Goal: Information Seeking & Learning: Learn about a topic

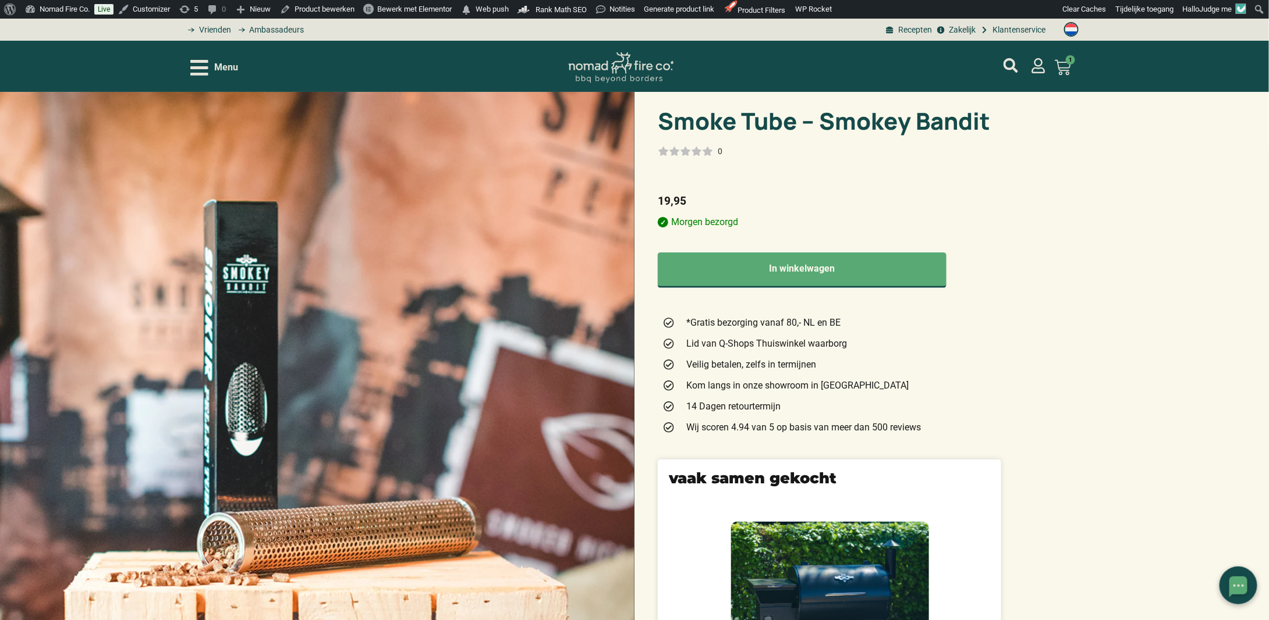
click at [706, 127] on h1 "Smoke Tube – Smokey Bandit" at bounding box center [829, 120] width 343 height 23
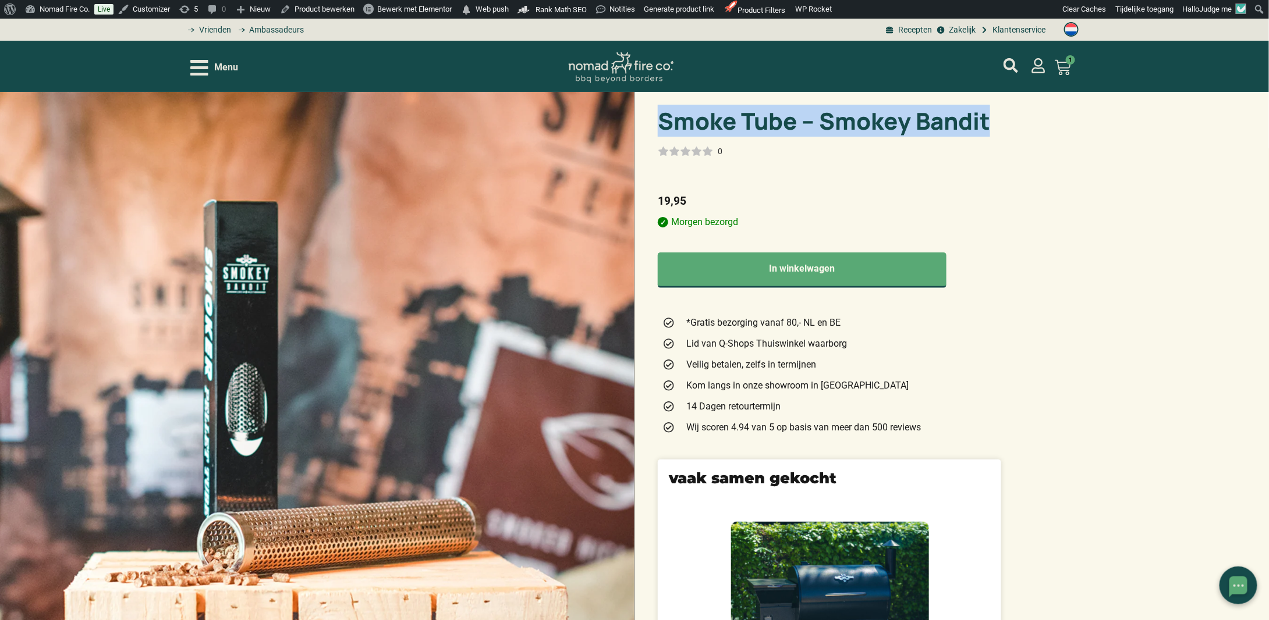
drag, startPoint x: 706, startPoint y: 127, endPoint x: 920, endPoint y: 150, distance: 214.8
click at [943, 118] on h1 "Smoke Tube – Smokey Bandit" at bounding box center [829, 120] width 343 height 23
copy h1 "Smoke Tube – Smokey Bandit"
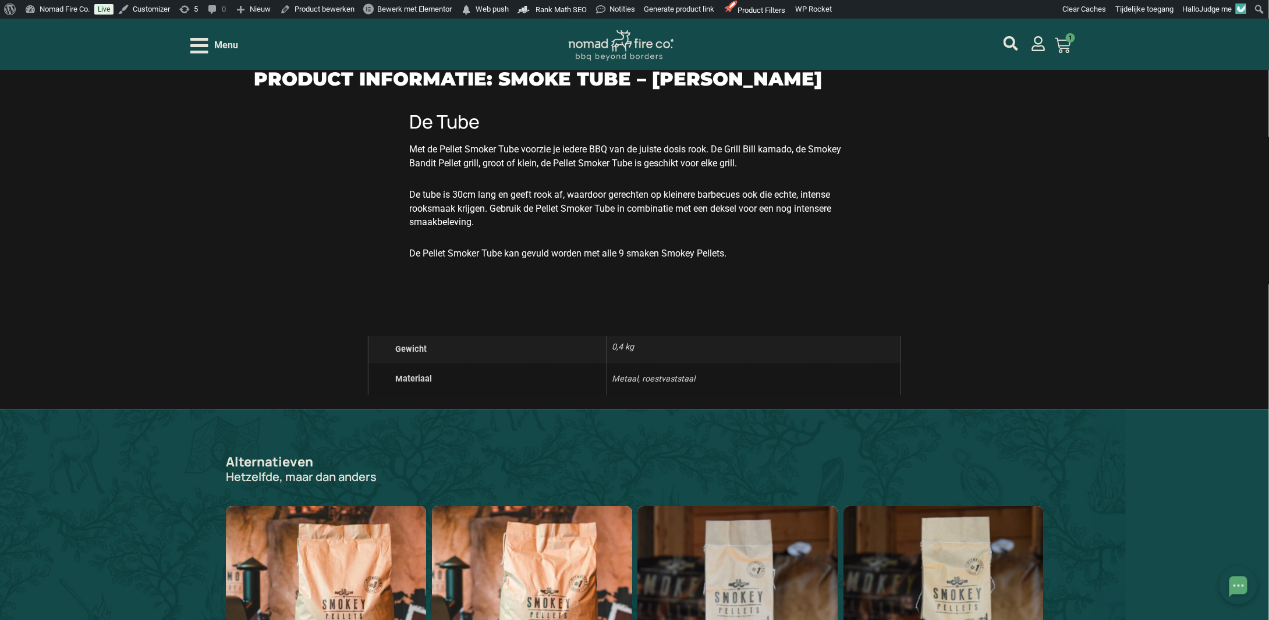
scroll to position [931, 0]
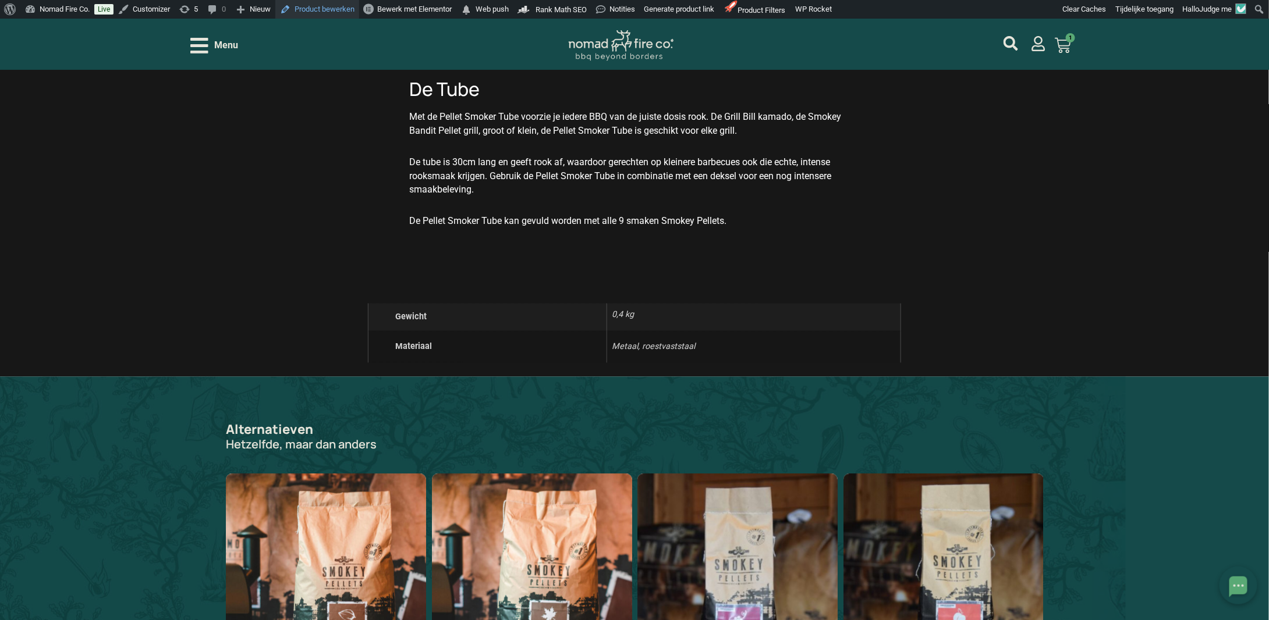
click at [329, 13] on link "Product bewerken" at bounding box center [317, 9] width 84 height 19
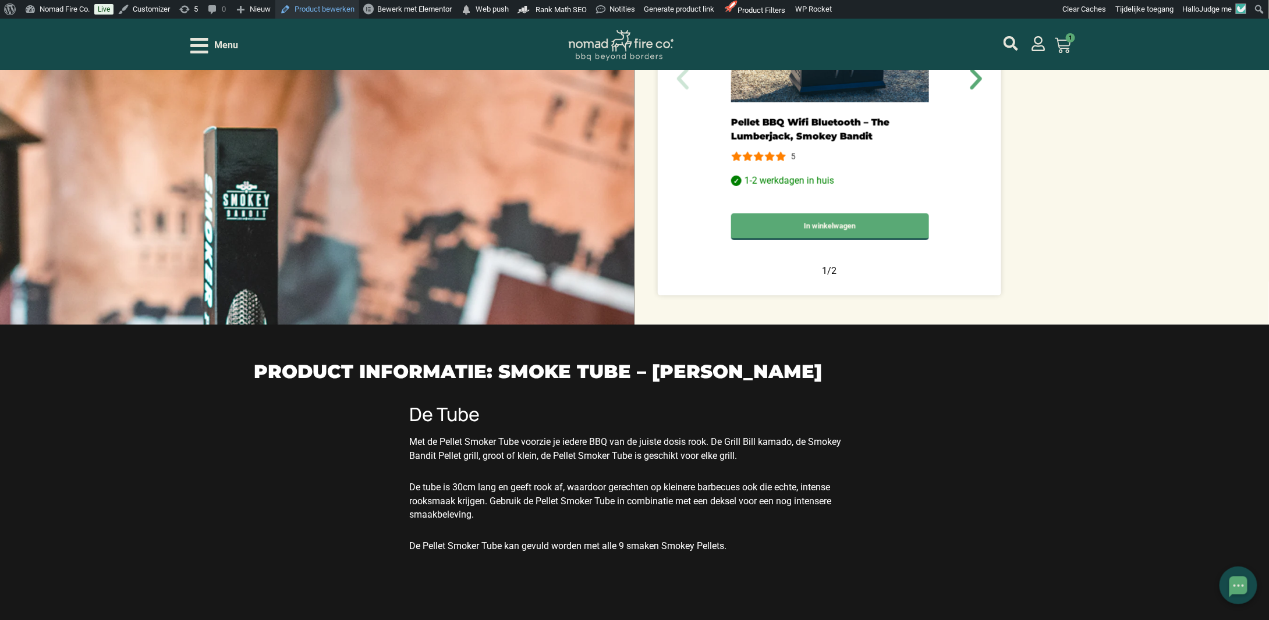
scroll to position [0, 0]
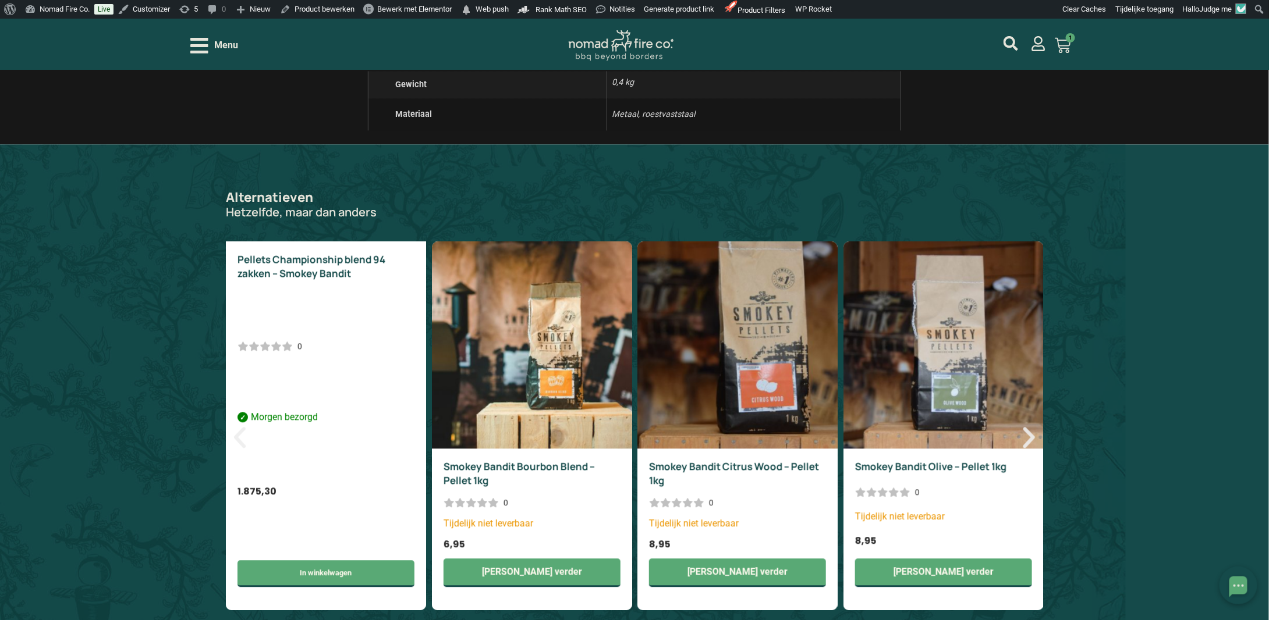
scroll to position [1280, 0]
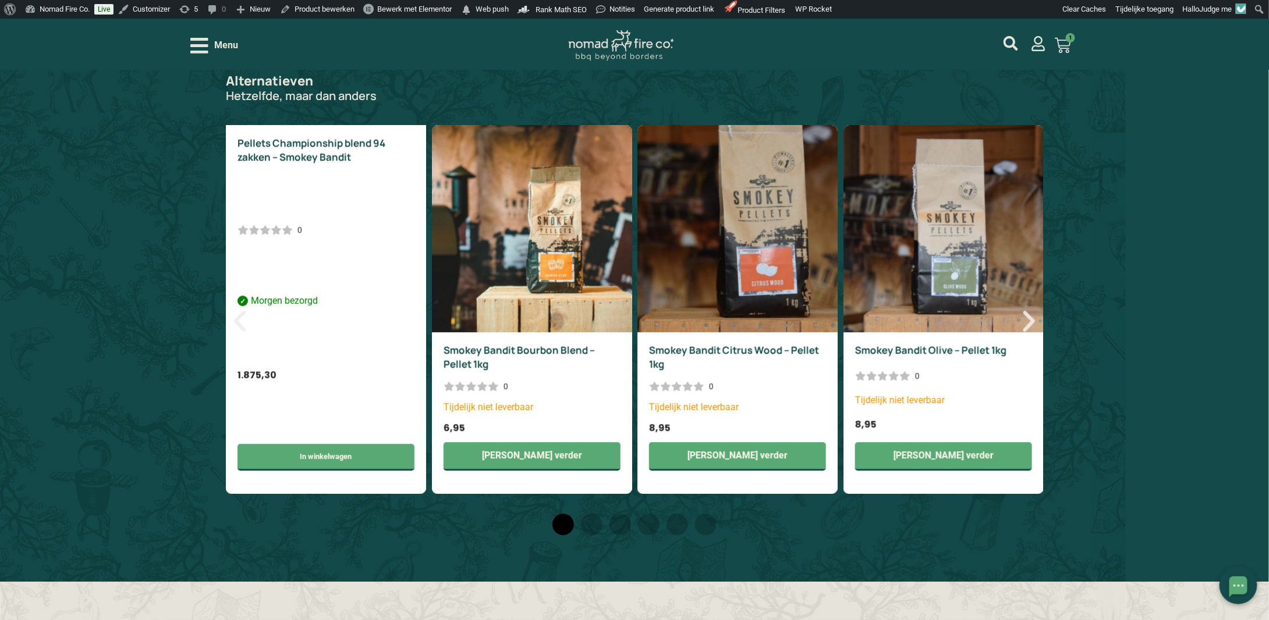
click at [218, 46] on span "Menu" at bounding box center [226, 45] width 24 height 14
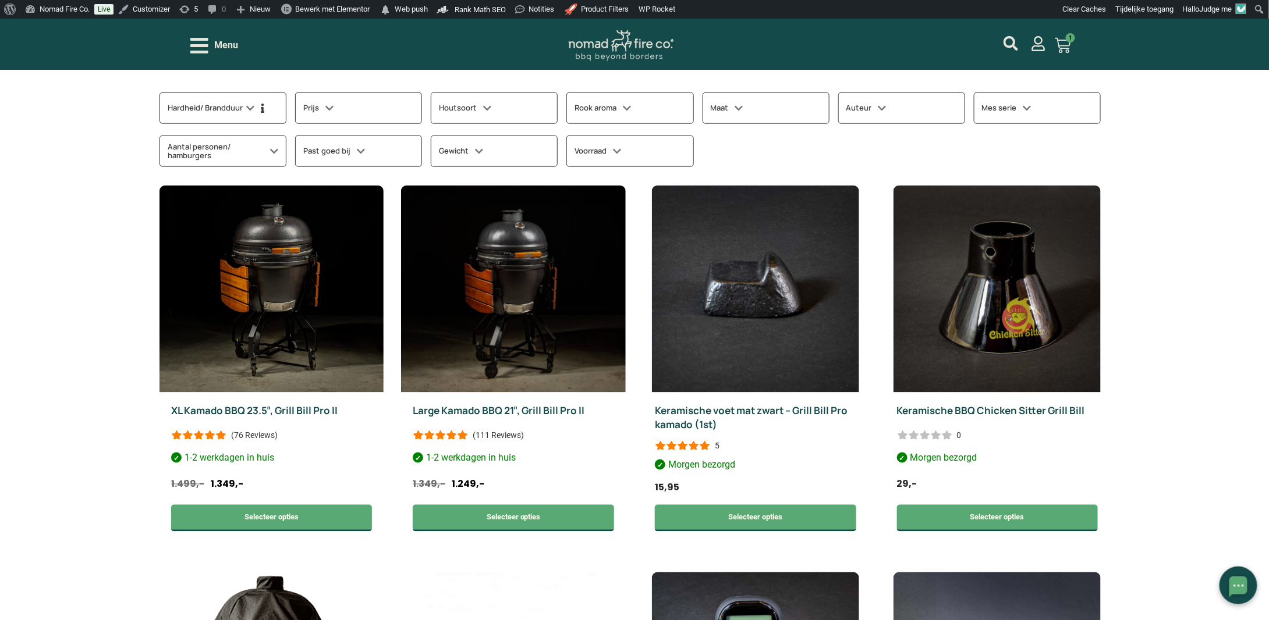
scroll to position [582, 0]
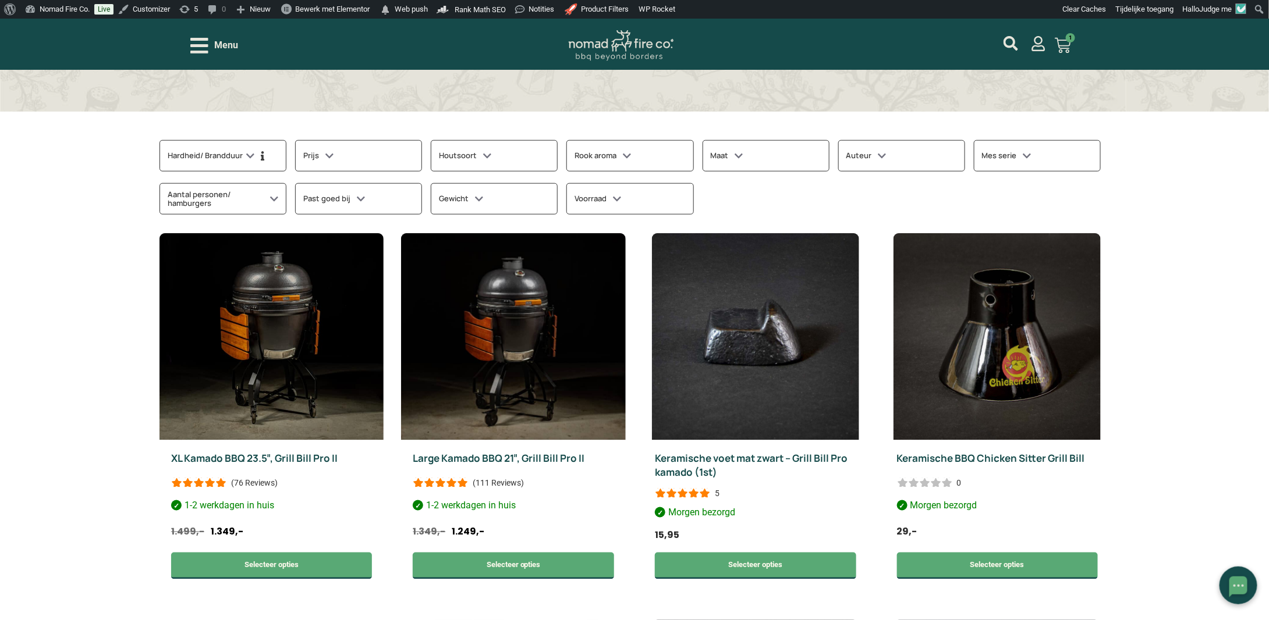
click at [244, 154] on h3 "Hardheid/ Brandduur" at bounding box center [218, 155] width 101 height 15
click at [359, 166] on div "Prijs" at bounding box center [358, 155] width 127 height 31
click at [490, 150] on h3 "Houtsoort" at bounding box center [465, 155] width 52 height 15
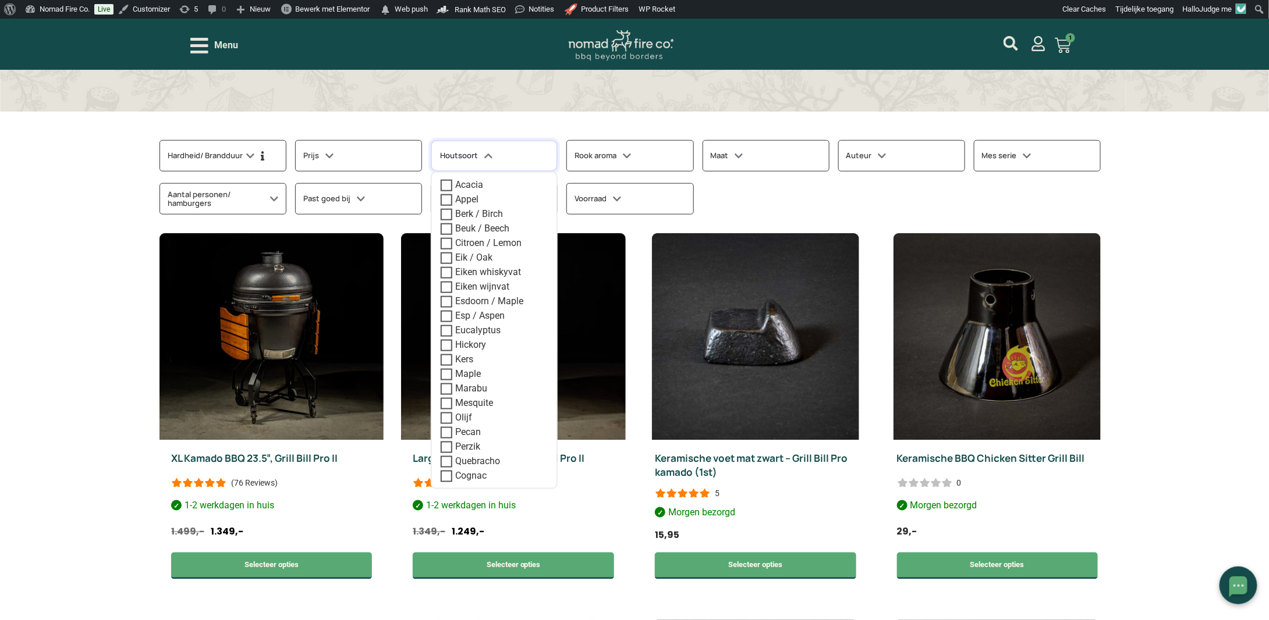
click at [618, 145] on div "Rook aroma" at bounding box center [629, 155] width 127 height 31
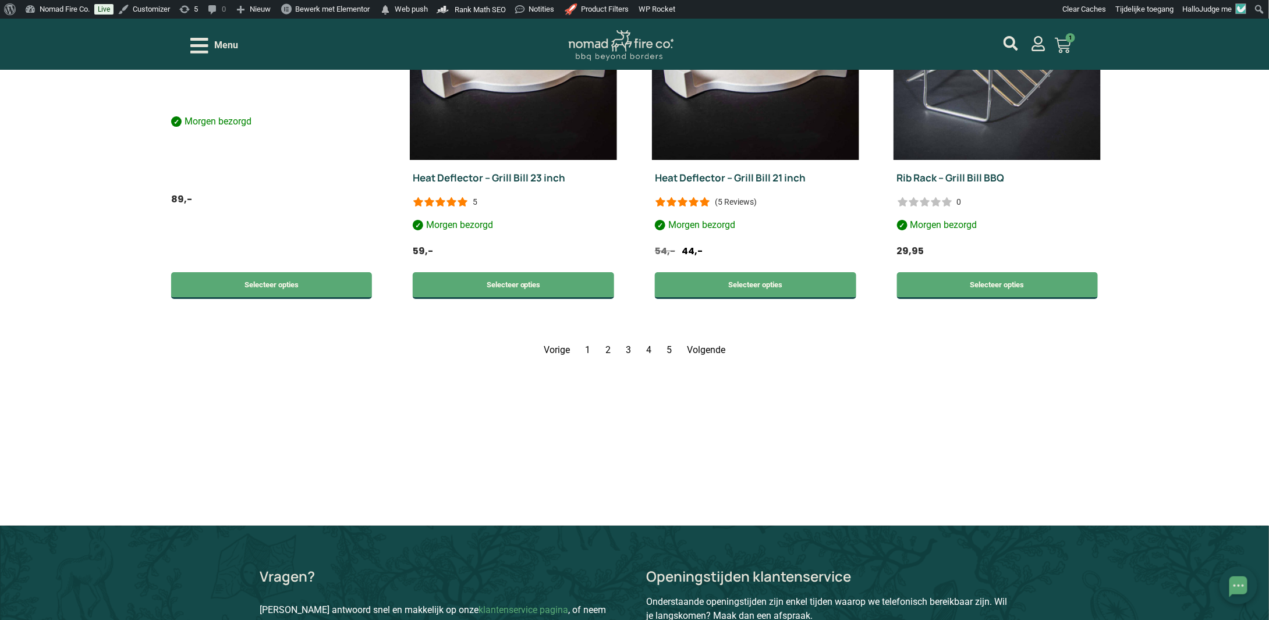
scroll to position [2095, 0]
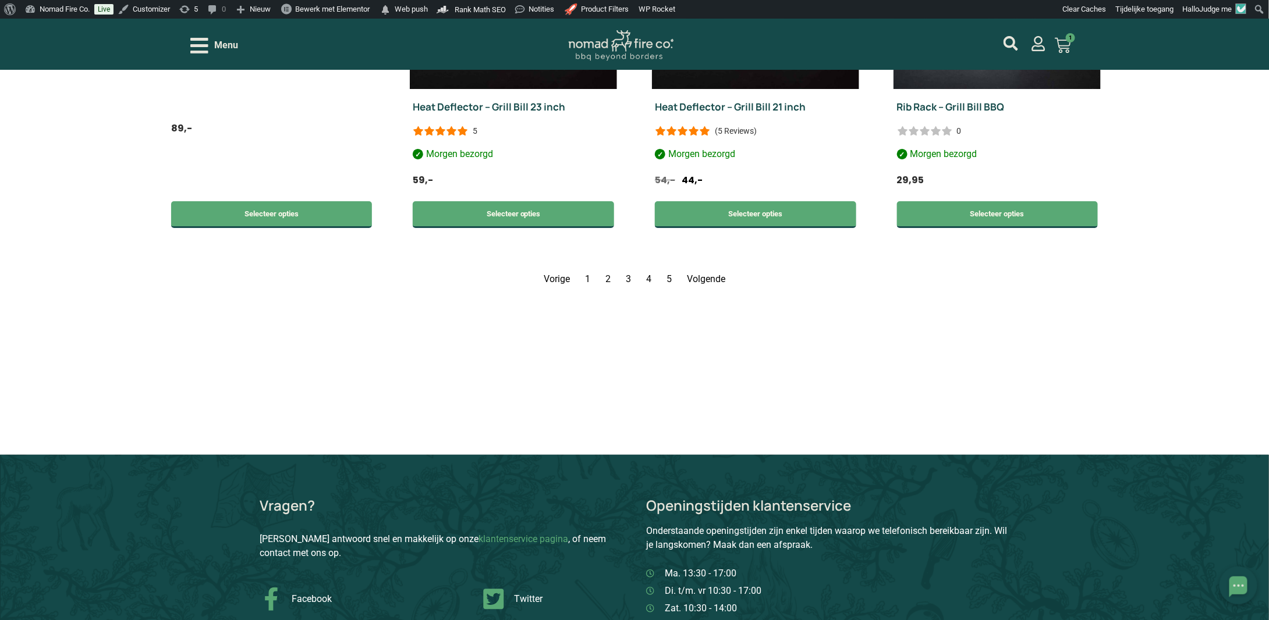
click at [609, 275] on link "Pagina 2" at bounding box center [607, 279] width 5 height 11
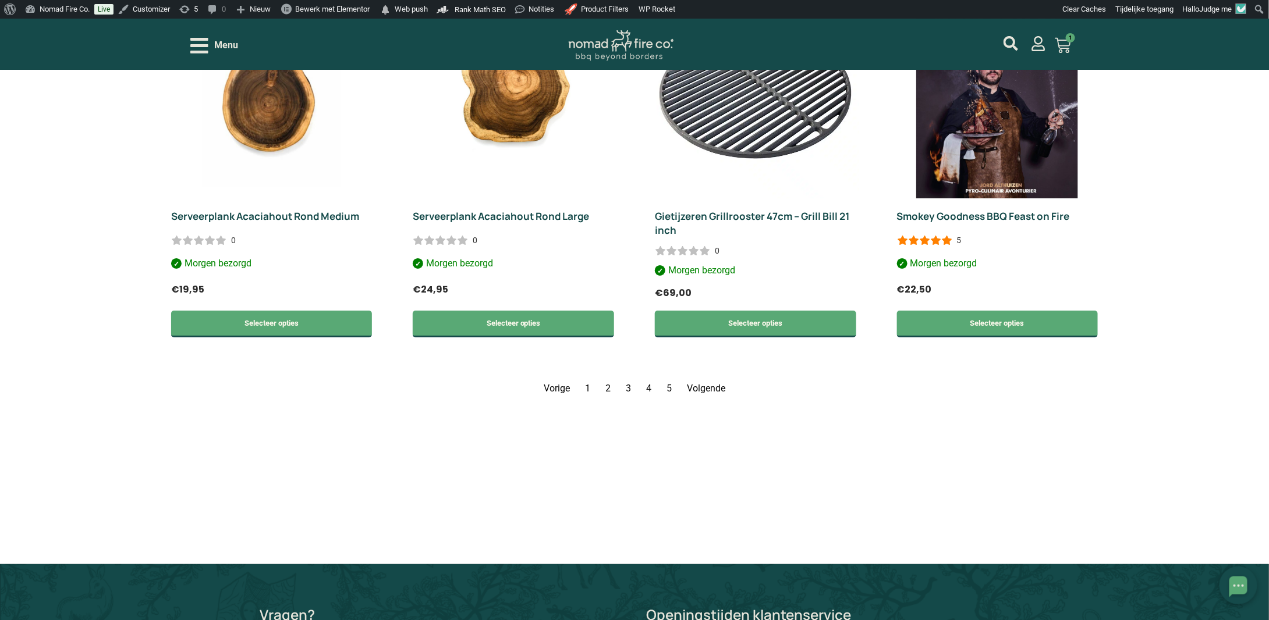
scroll to position [1932, 0]
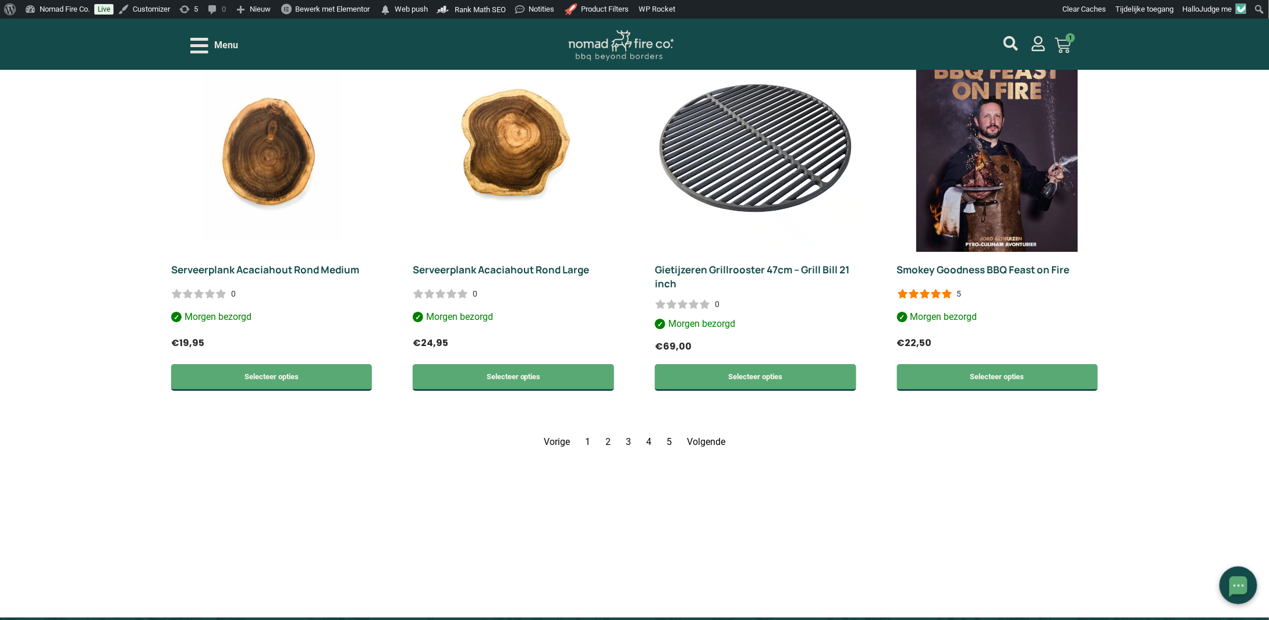
click at [629, 438] on link "Pagina 3" at bounding box center [628, 442] width 5 height 11
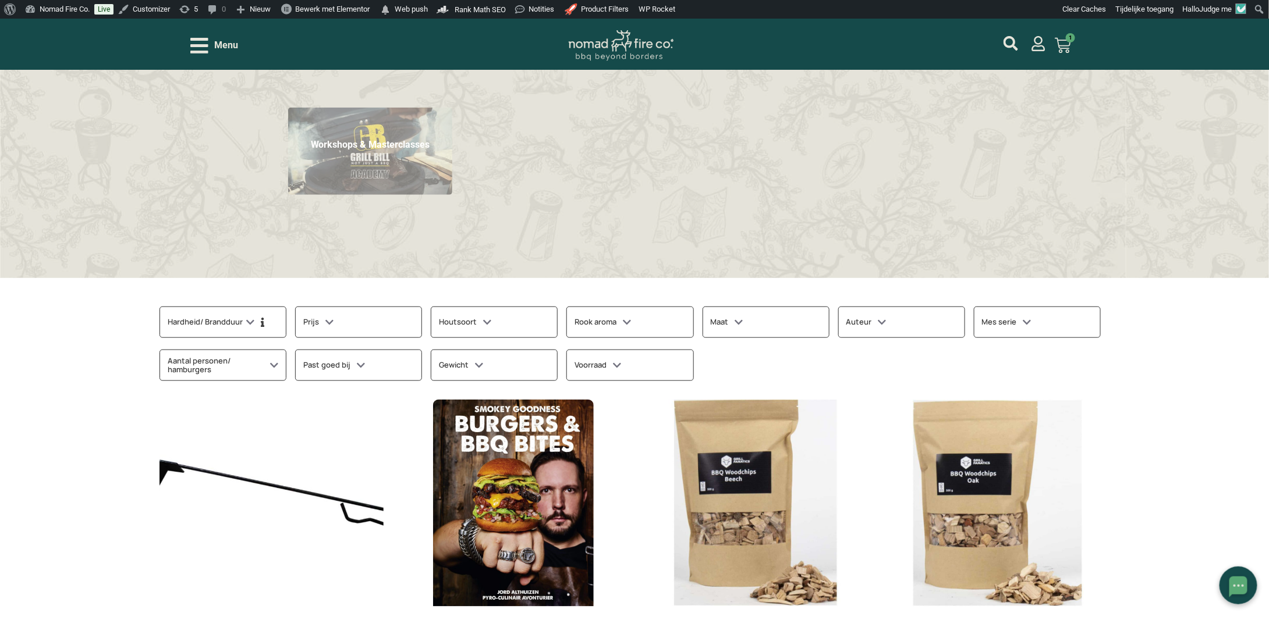
scroll to position [361, 0]
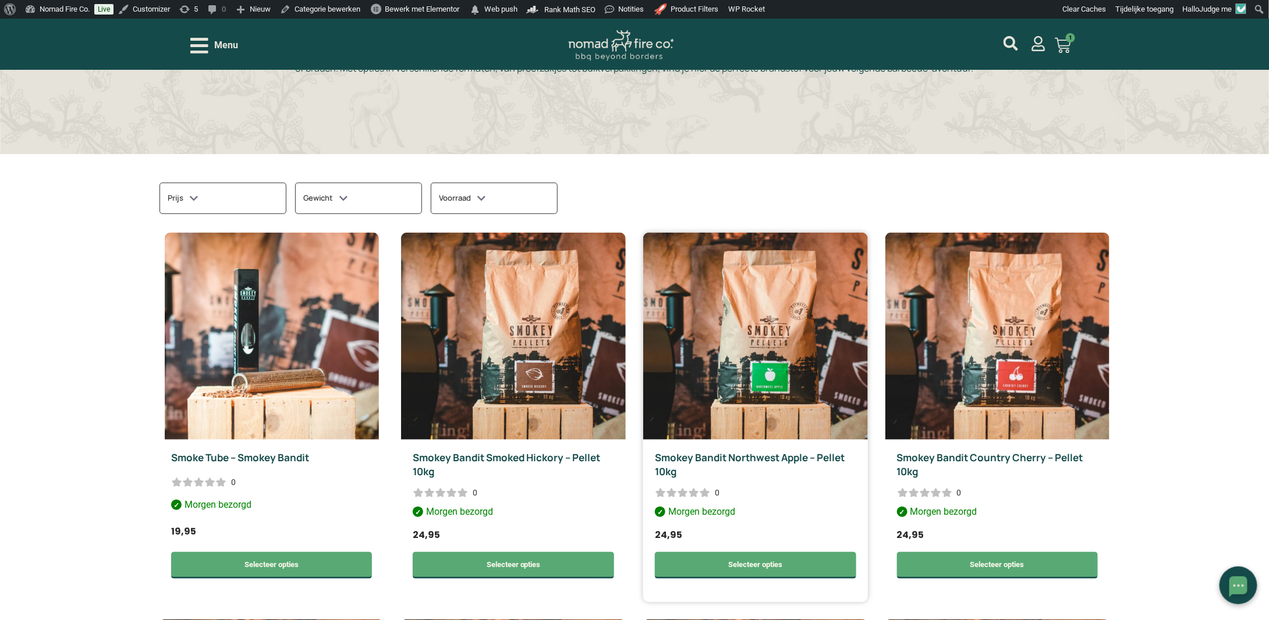
scroll to position [291, 0]
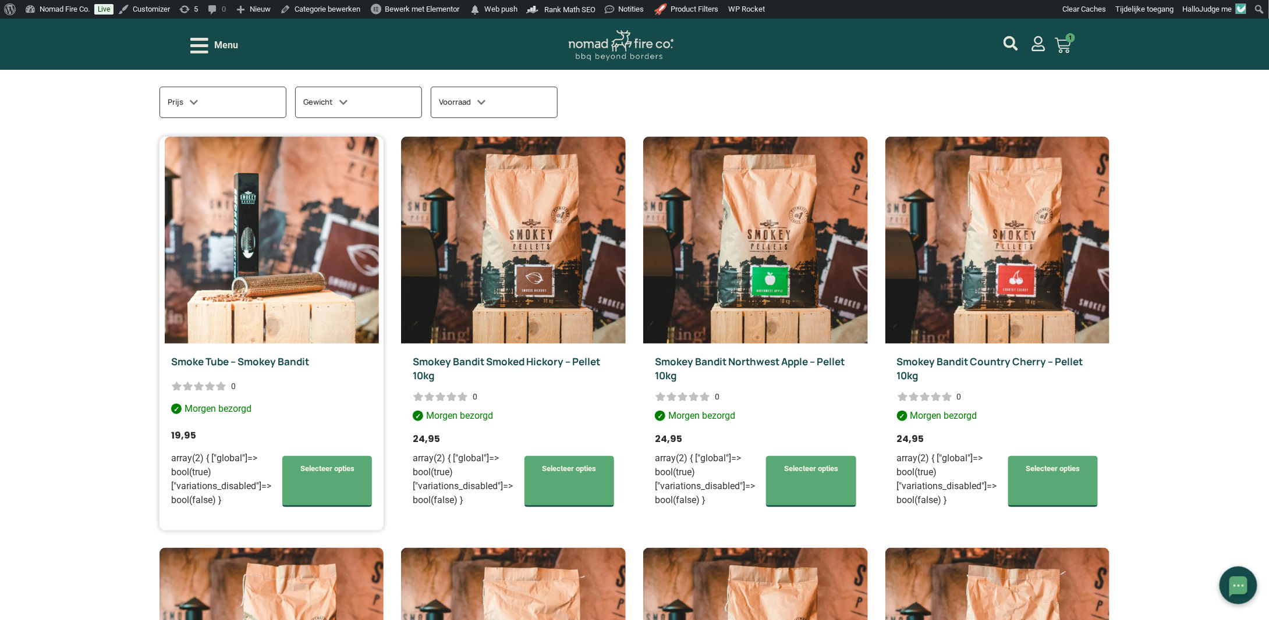
scroll to position [407, 0]
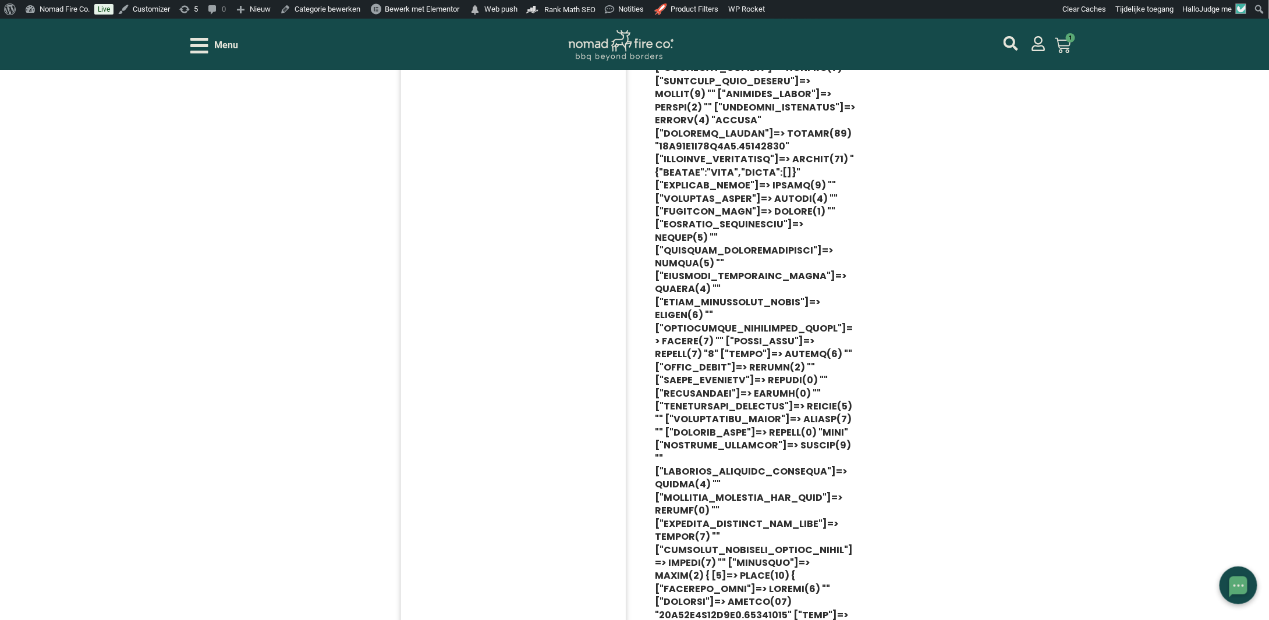
scroll to position [815, 0]
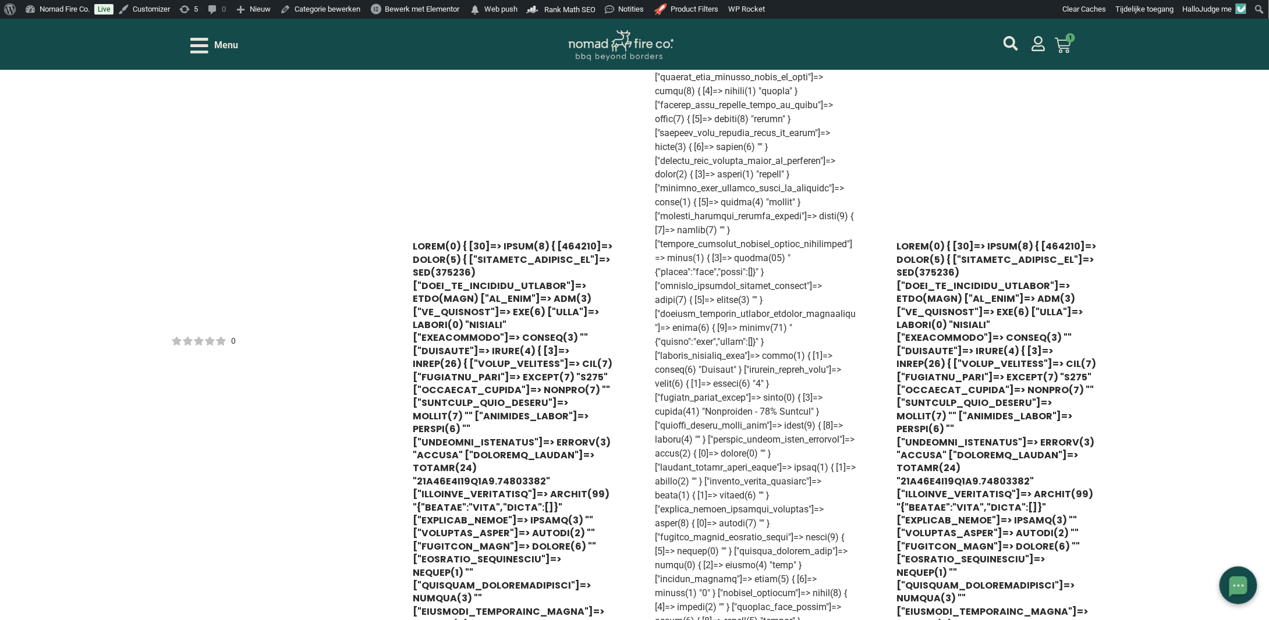
scroll to position [7527, 0]
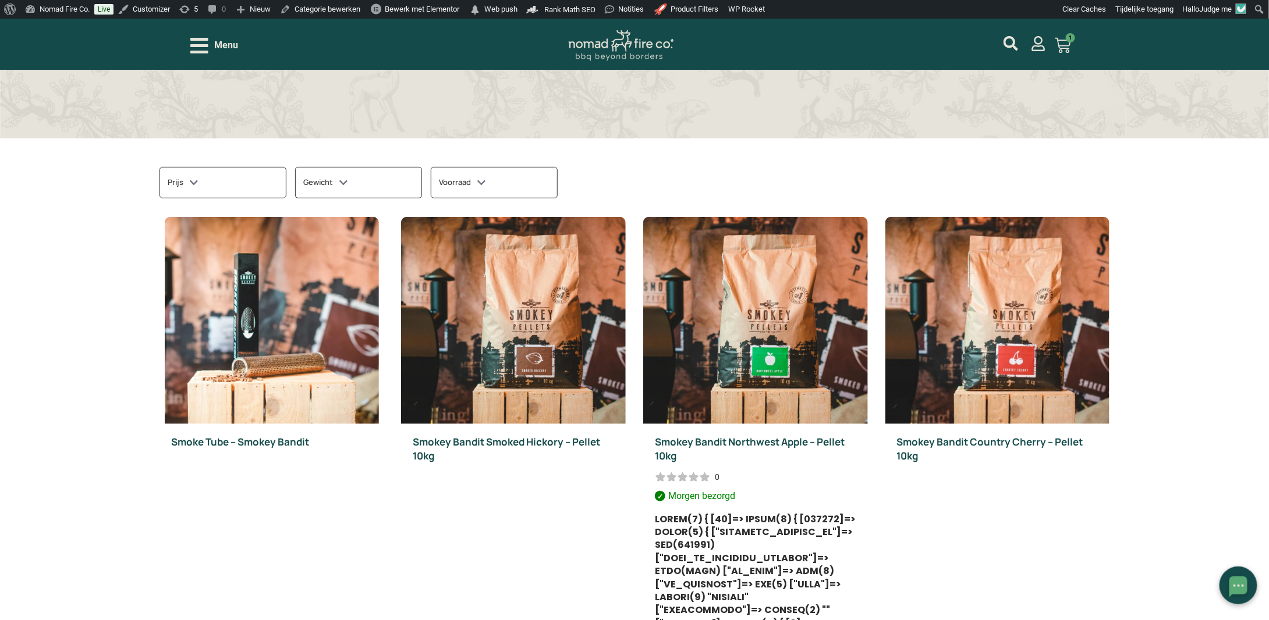
scroll to position [403, 0]
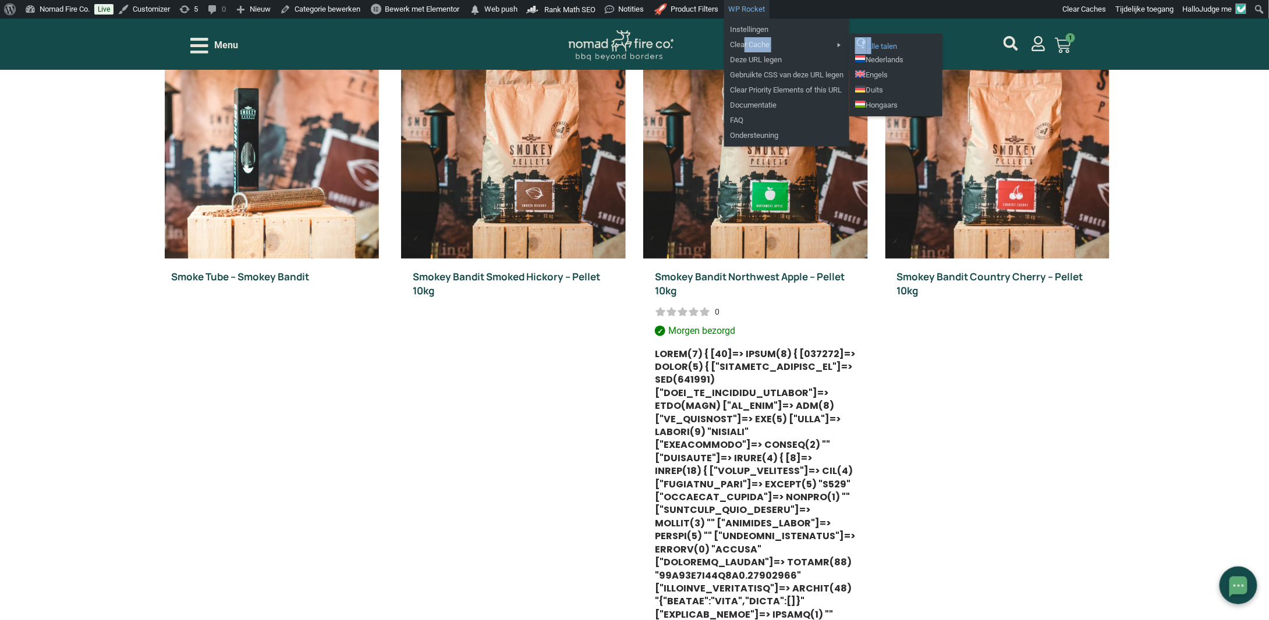
drag, startPoint x: 750, startPoint y: 42, endPoint x: 876, endPoint y: 46, distance: 126.4
click at [849, 46] on li "Clear Cache Alle talen Nederlands Engels Duits Hongaars" at bounding box center [786, 44] width 125 height 15
click at [883, 45] on link "Alle talen" at bounding box center [895, 44] width 93 height 15
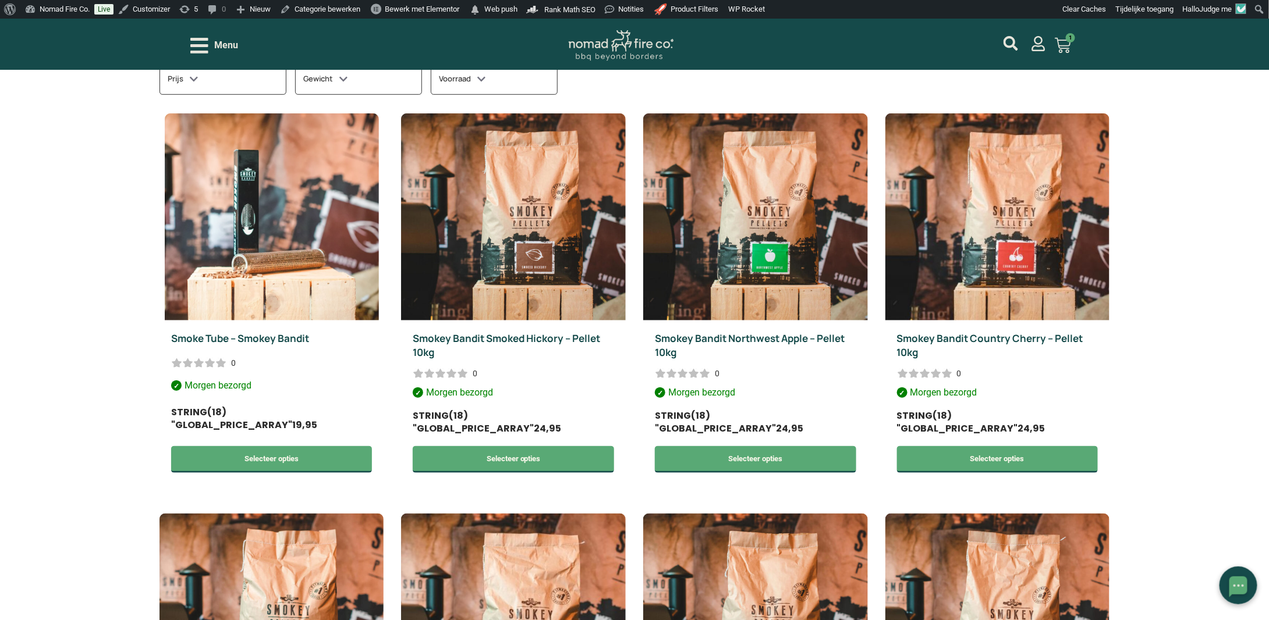
scroll to position [349, 0]
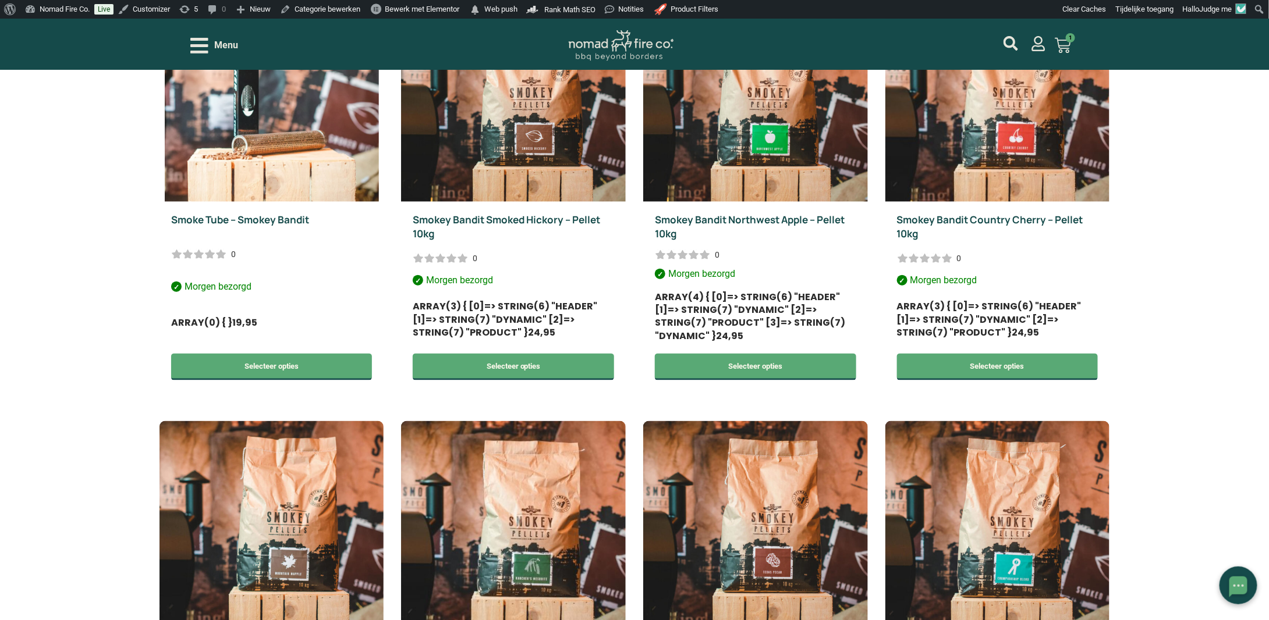
scroll to position [466, 0]
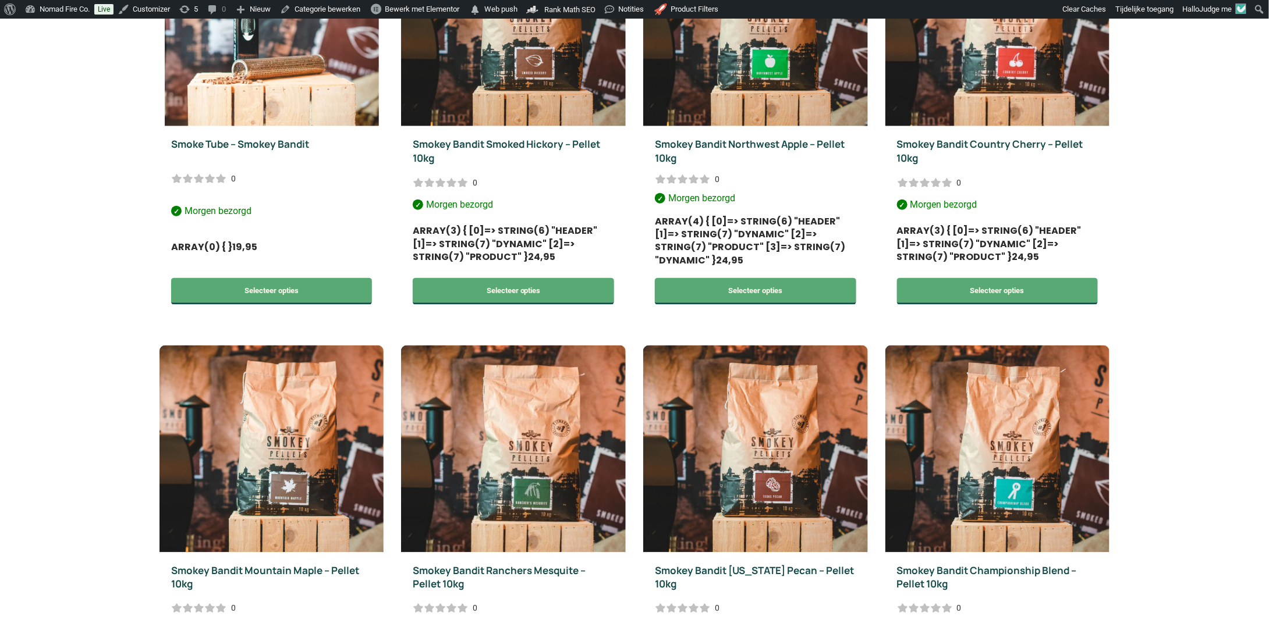
scroll to position [466, 0]
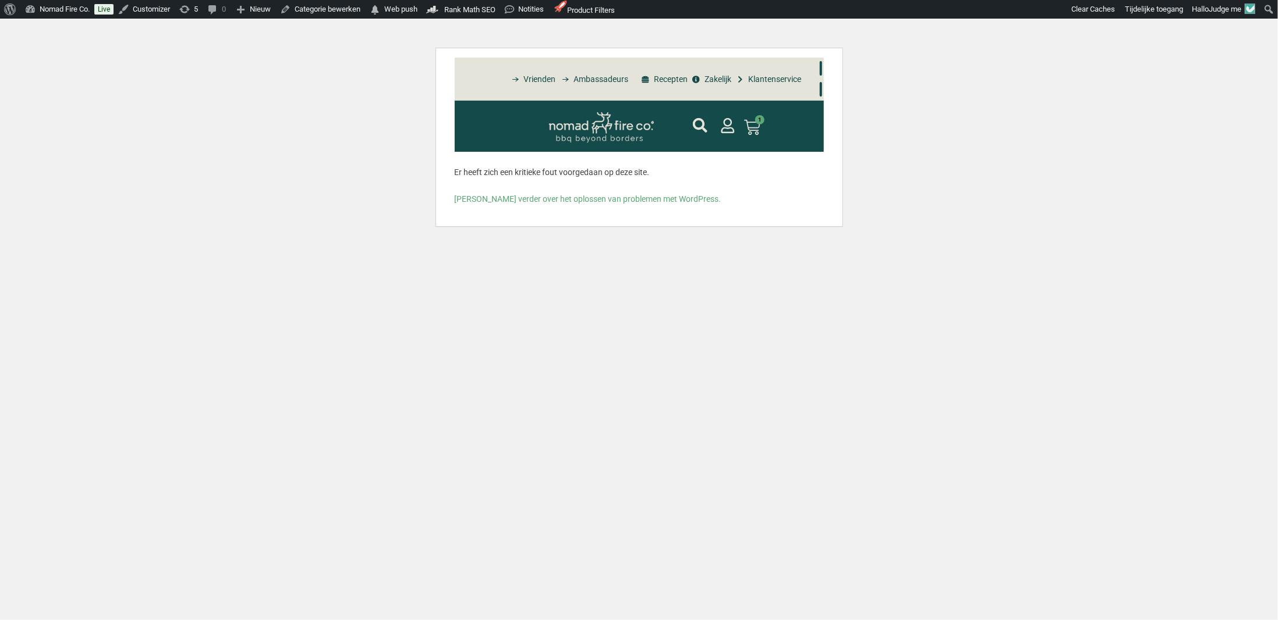
click at [455, 170] on p "Er heeft zich een kritieke fout voorgedaan op deze site." at bounding box center [639, 172] width 369 height 12
drag, startPoint x: 455, startPoint y: 170, endPoint x: 675, endPoint y: 189, distance: 220.8
click at [717, 197] on div "Er heeft zich een kritieke fout voorgedaan op deze site. [PERSON_NAME] verder o…" at bounding box center [639, 185] width 369 height 39
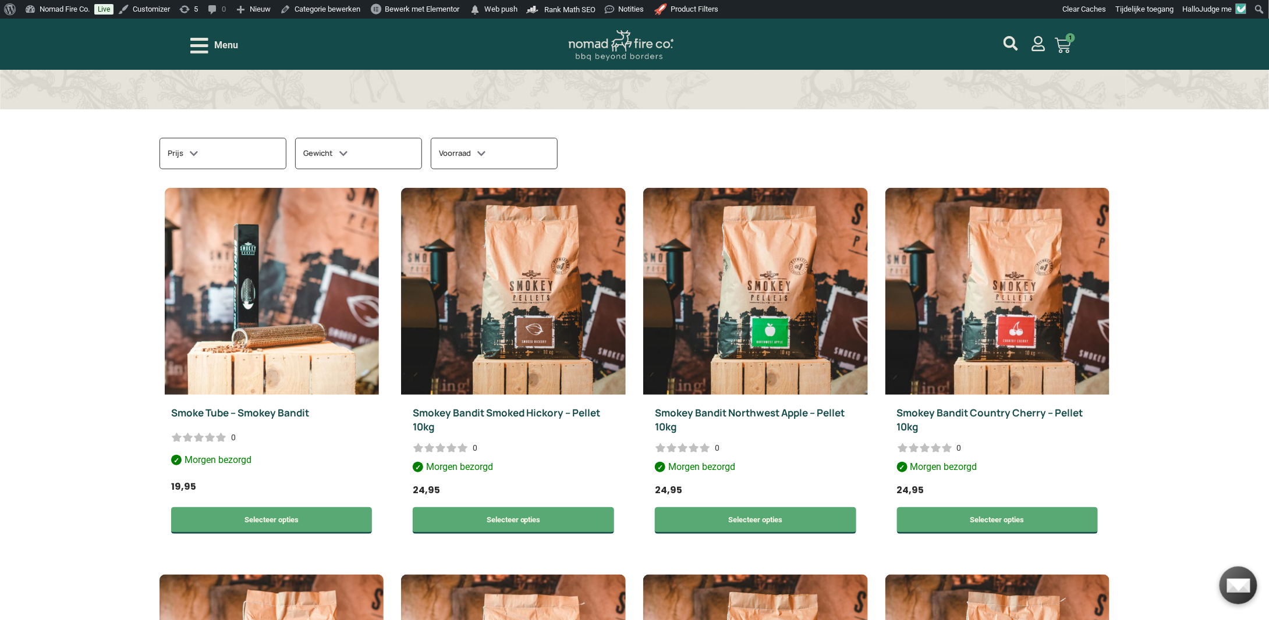
scroll to position [291, 0]
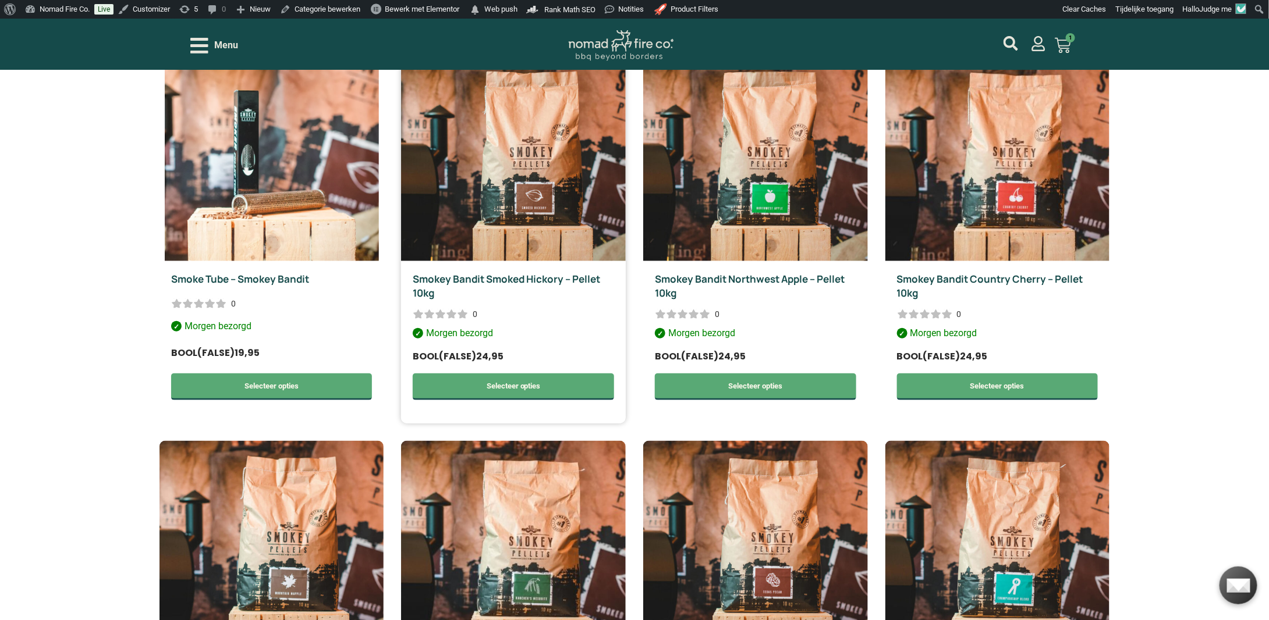
scroll to position [407, 0]
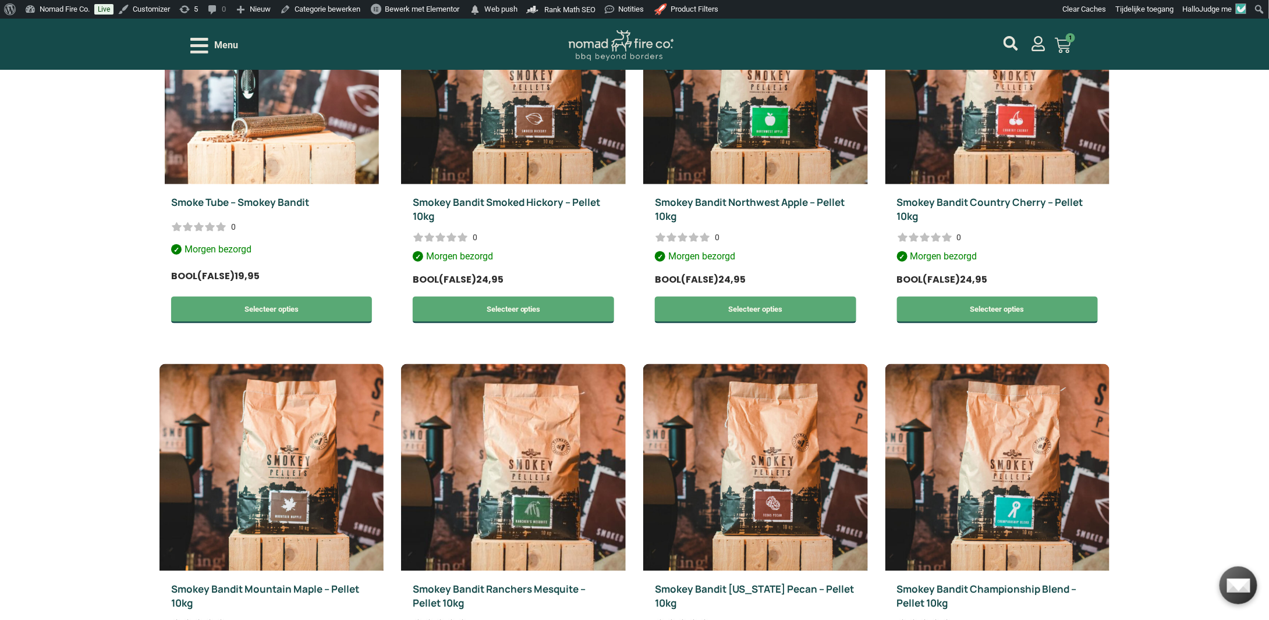
scroll to position [407, 0]
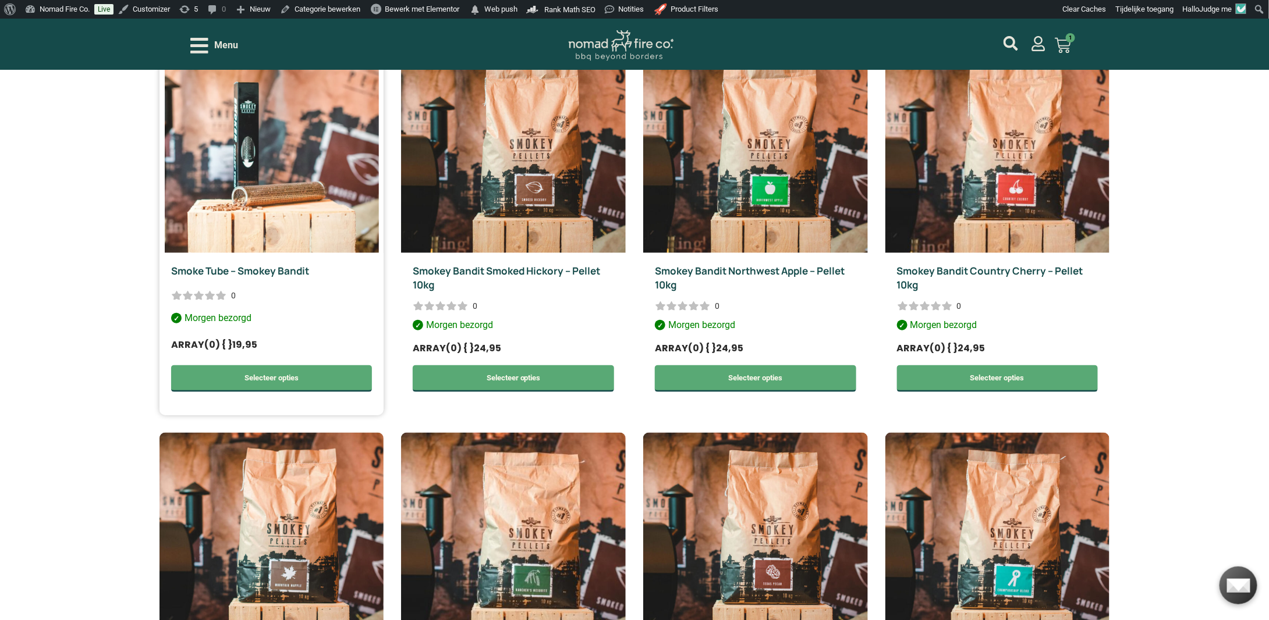
scroll to position [407, 0]
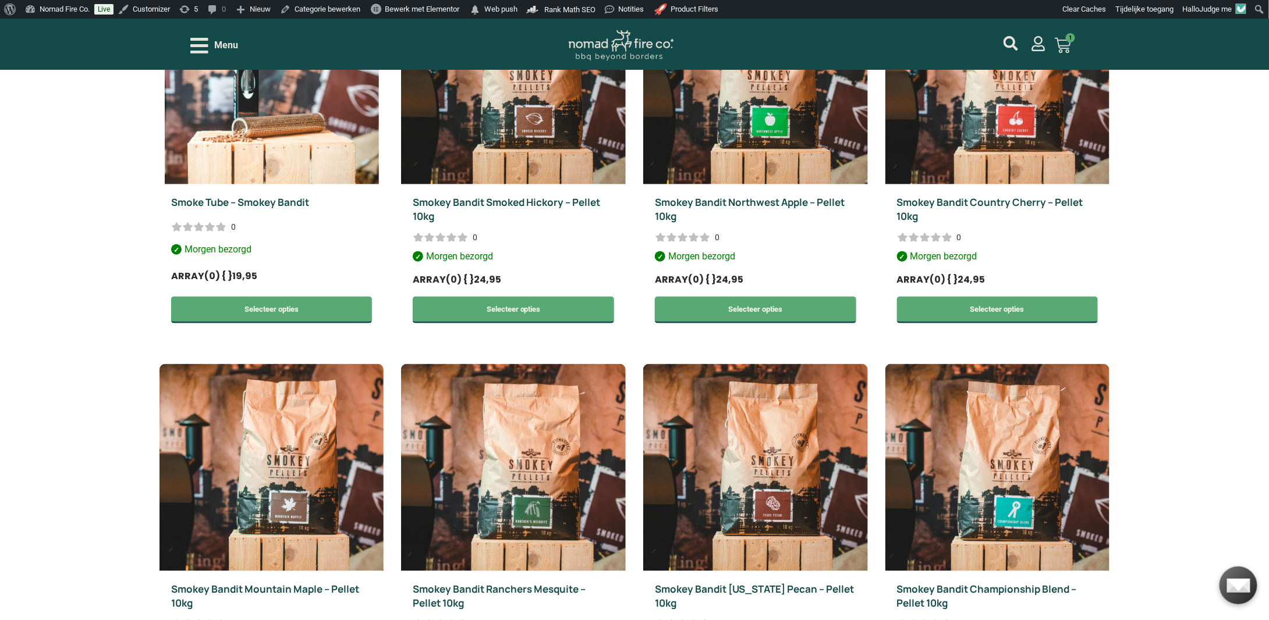
scroll to position [407, 0]
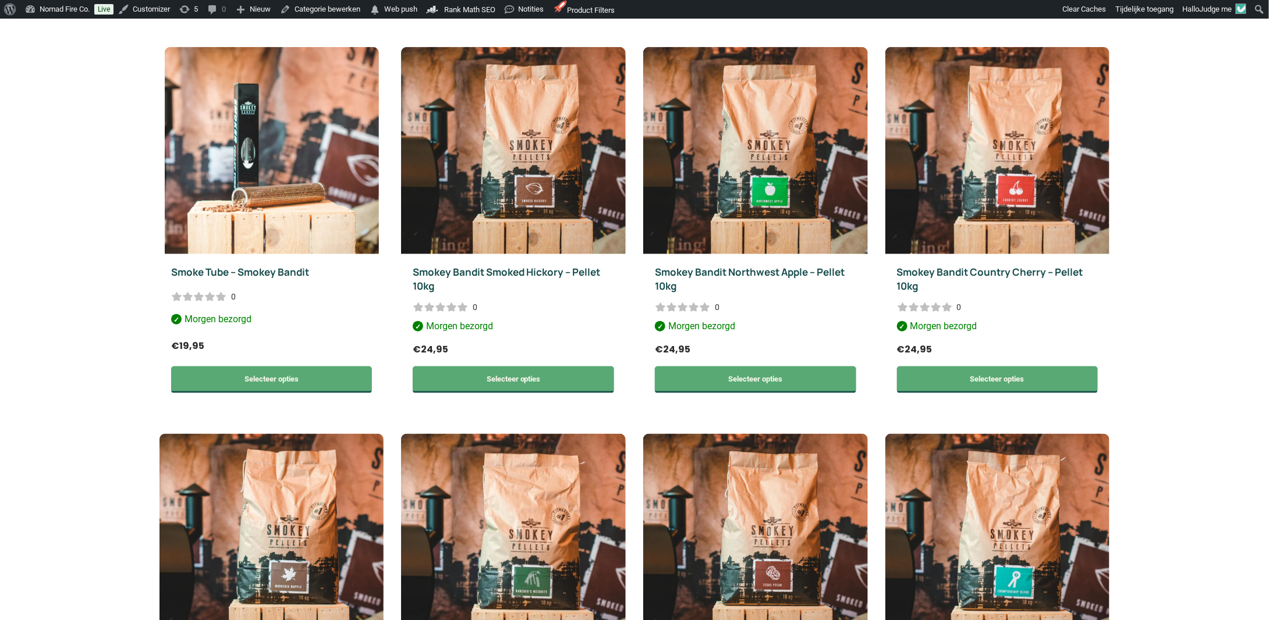
scroll to position [407, 0]
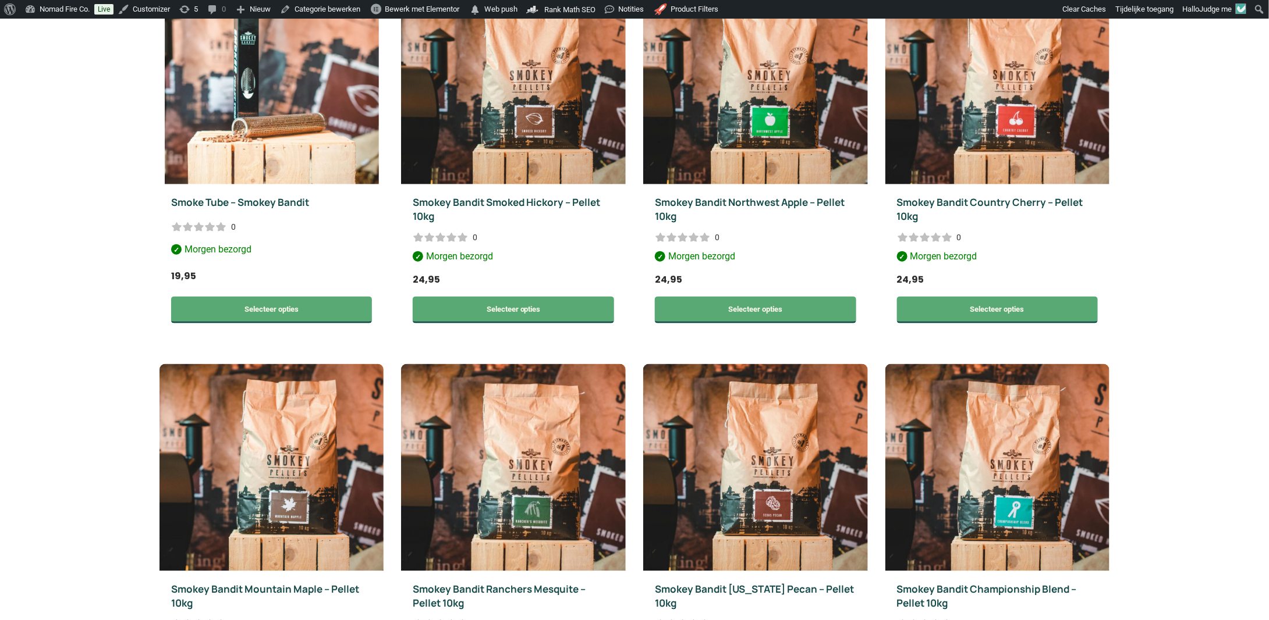
scroll to position [407, 0]
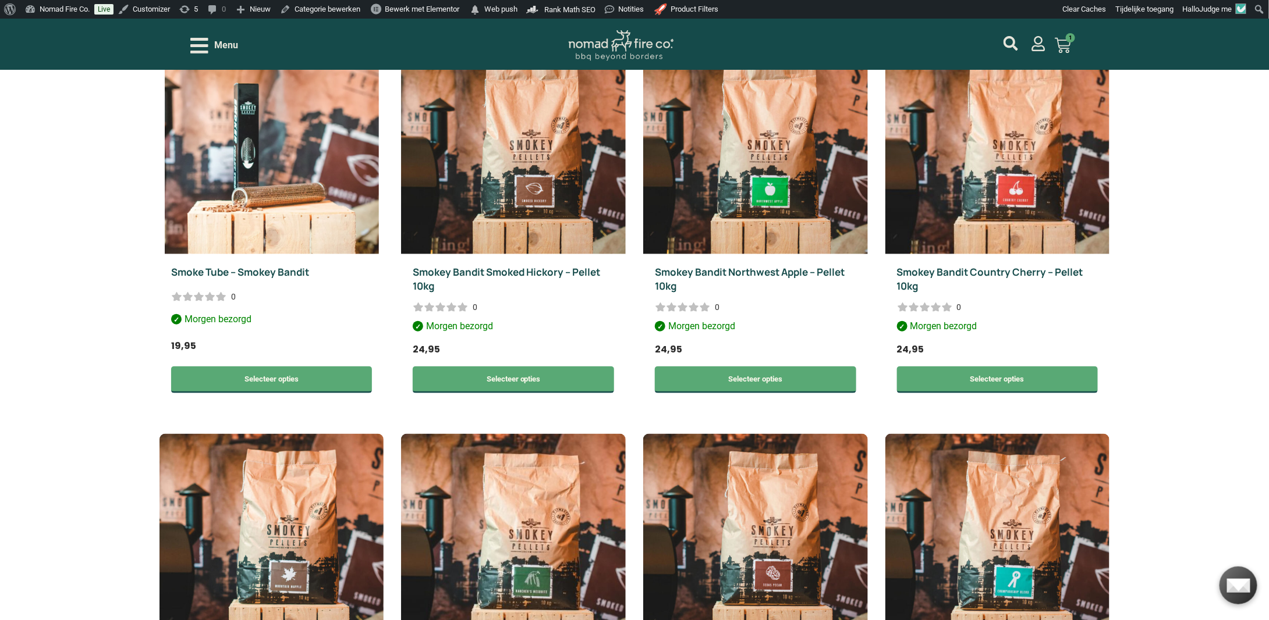
click at [1136, 37] on header "Menu Smokey Bandit Smoked Hickory - Pellet 10kg Op voorraad 1 × € 24,95 Subtota…" at bounding box center [634, 44] width 1269 height 51
click at [1069, 27] on link "Clear All Caches" at bounding box center [1065, 29] width 93 height 15
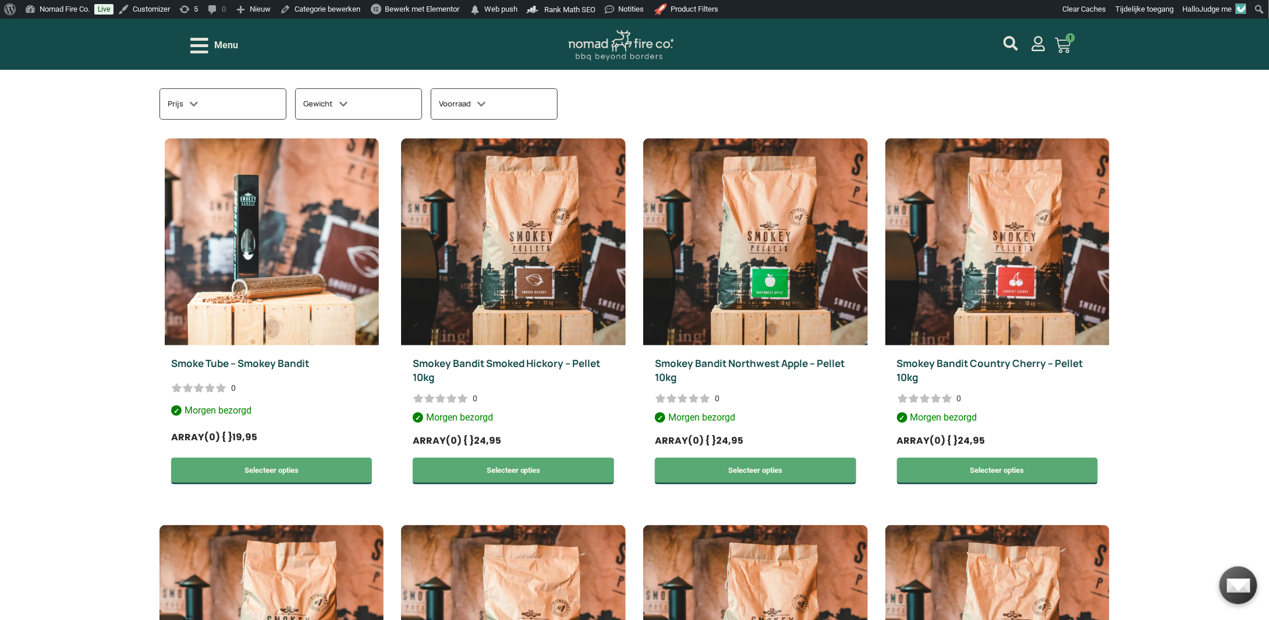
scroll to position [407, 0]
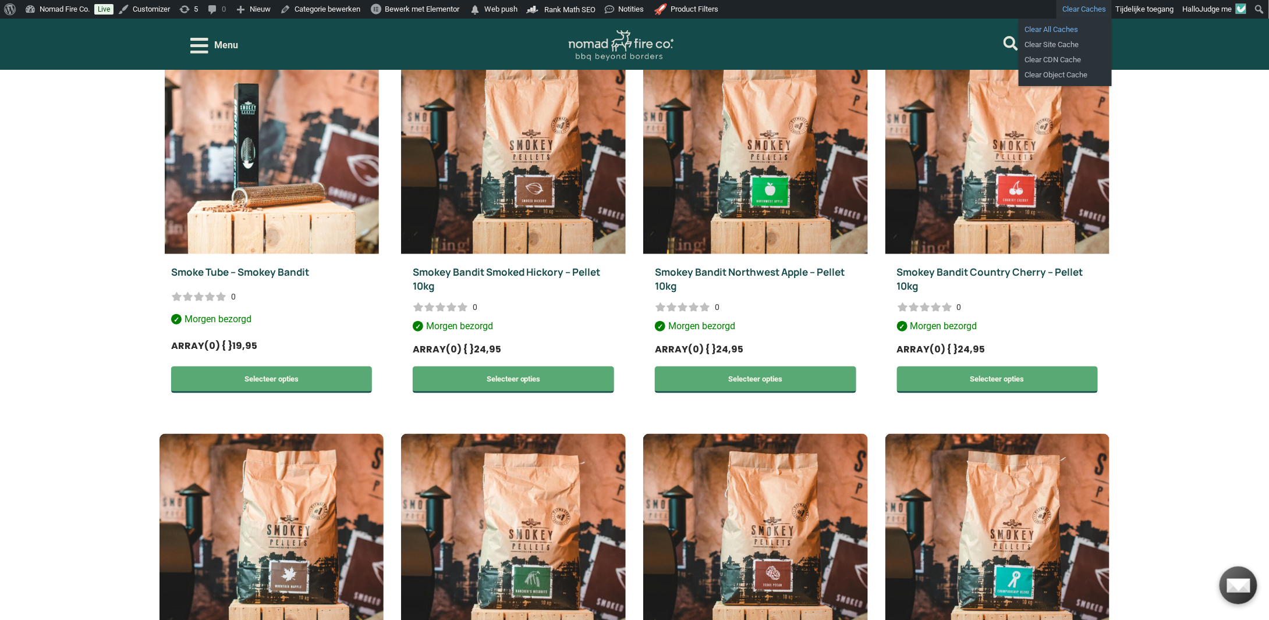
click at [1079, 27] on link "Clear All Caches" at bounding box center [1065, 29] width 93 height 15
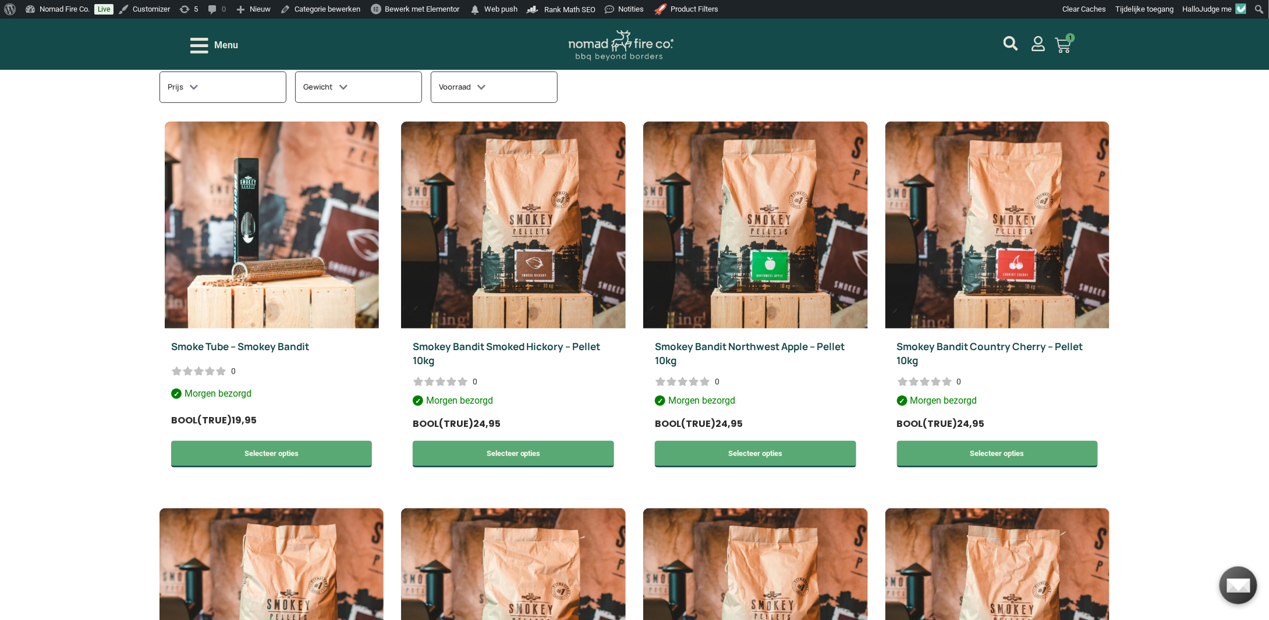
scroll to position [349, 0]
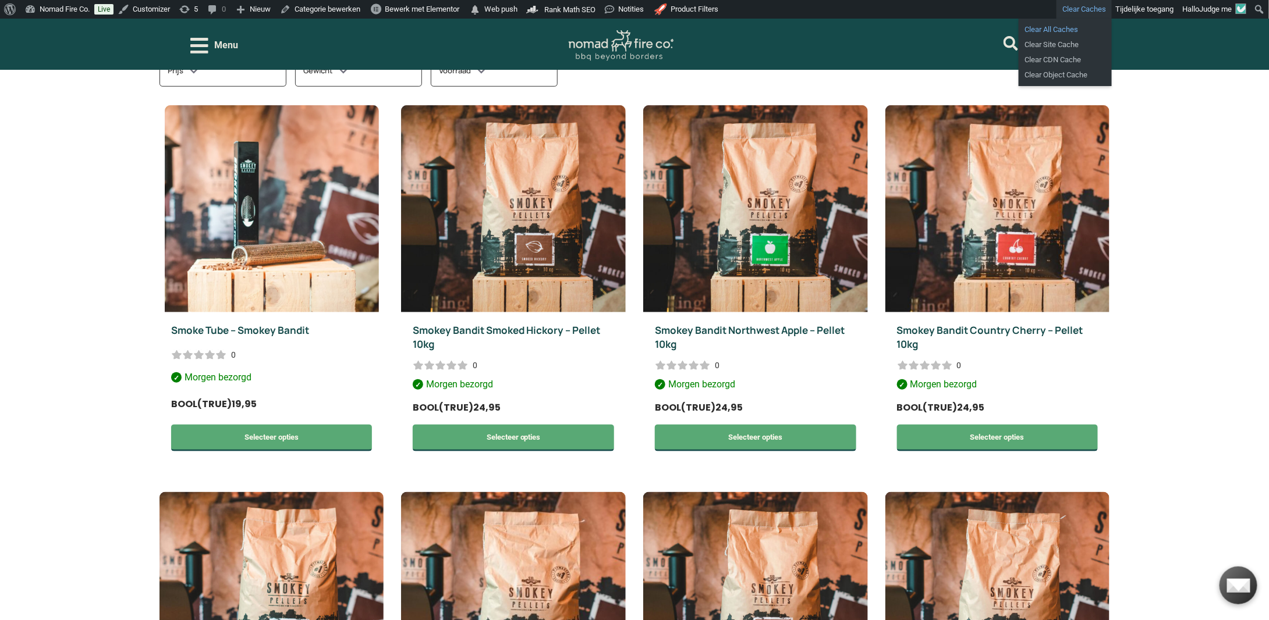
click at [1072, 31] on link "Clear All Caches" at bounding box center [1065, 29] width 93 height 15
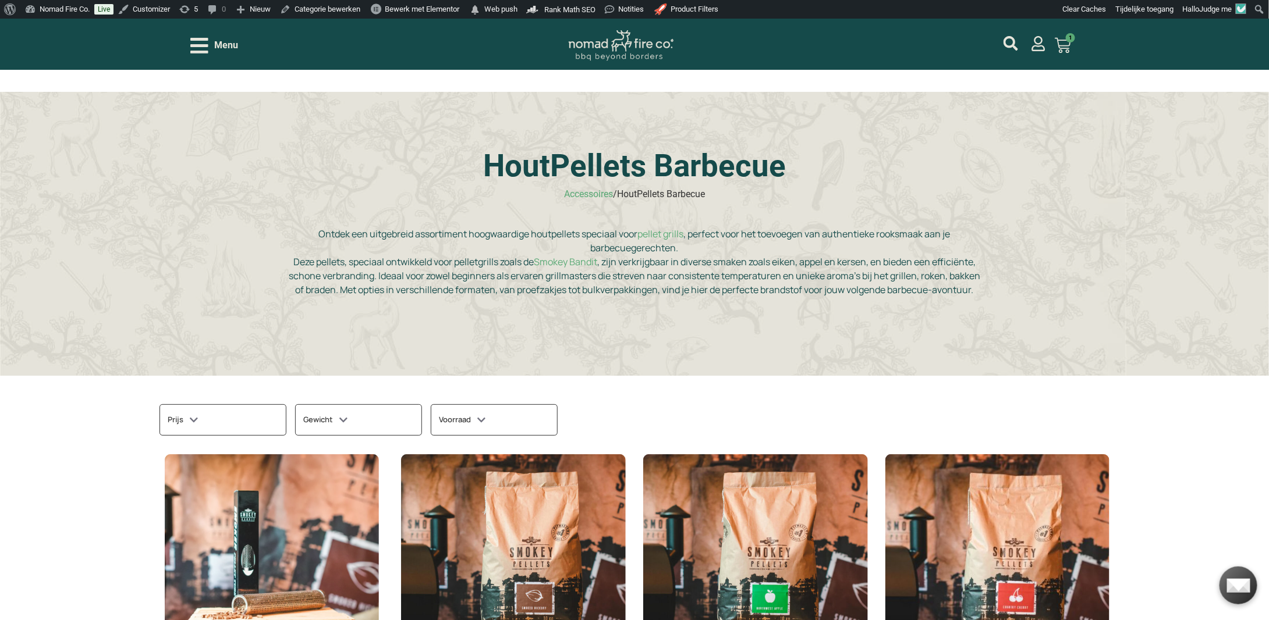
scroll to position [233, 0]
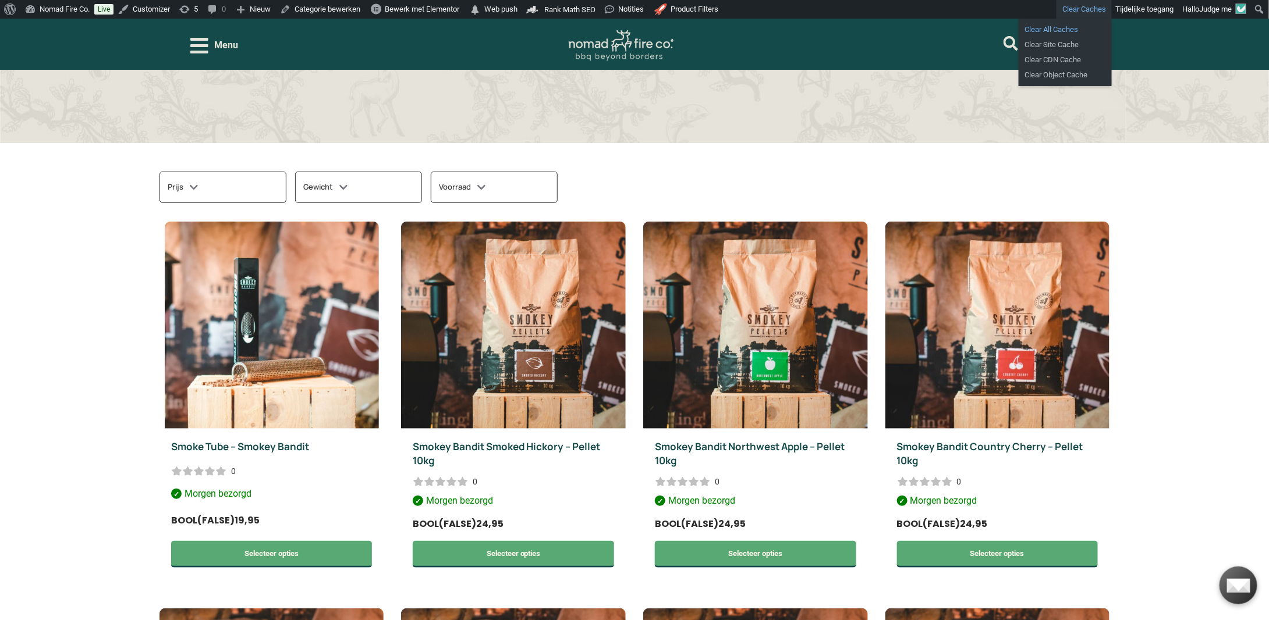
click at [1072, 29] on link "Clear All Caches" at bounding box center [1065, 29] width 93 height 15
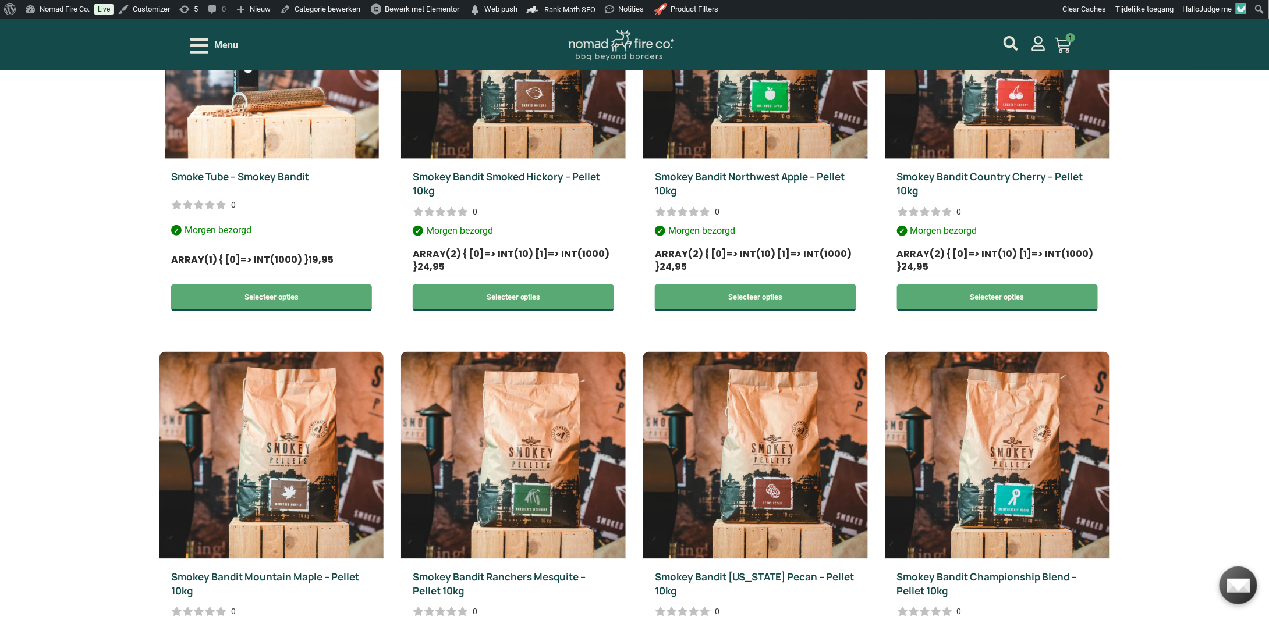
scroll to position [524, 0]
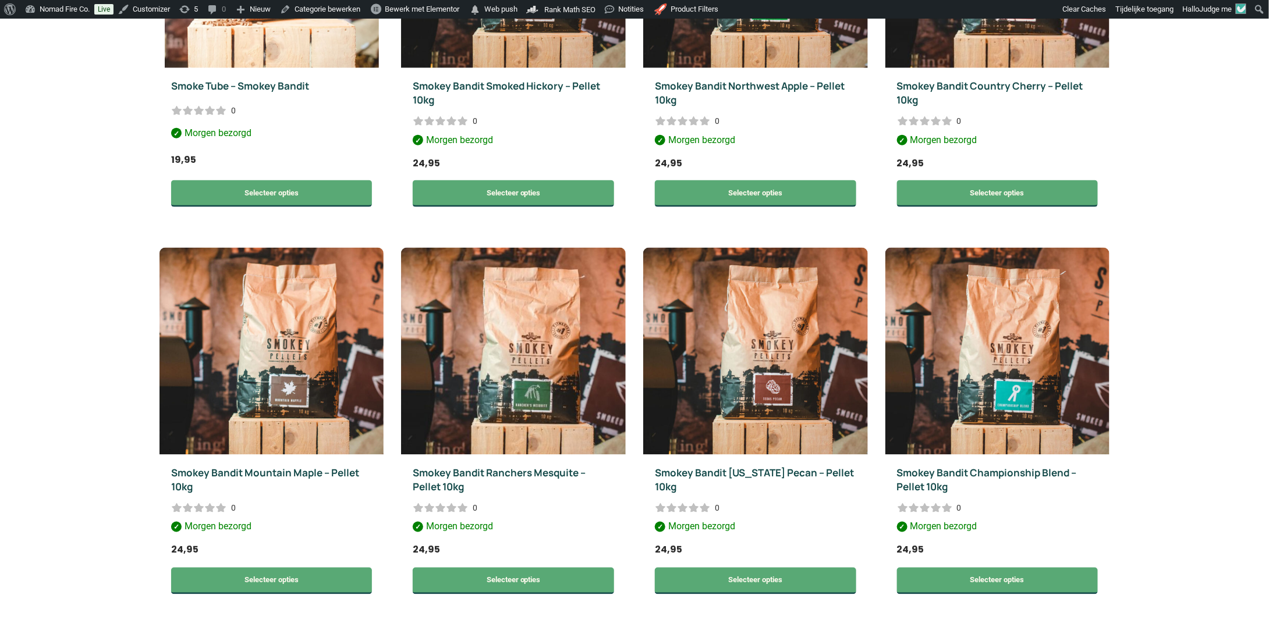
scroll to position [524, 0]
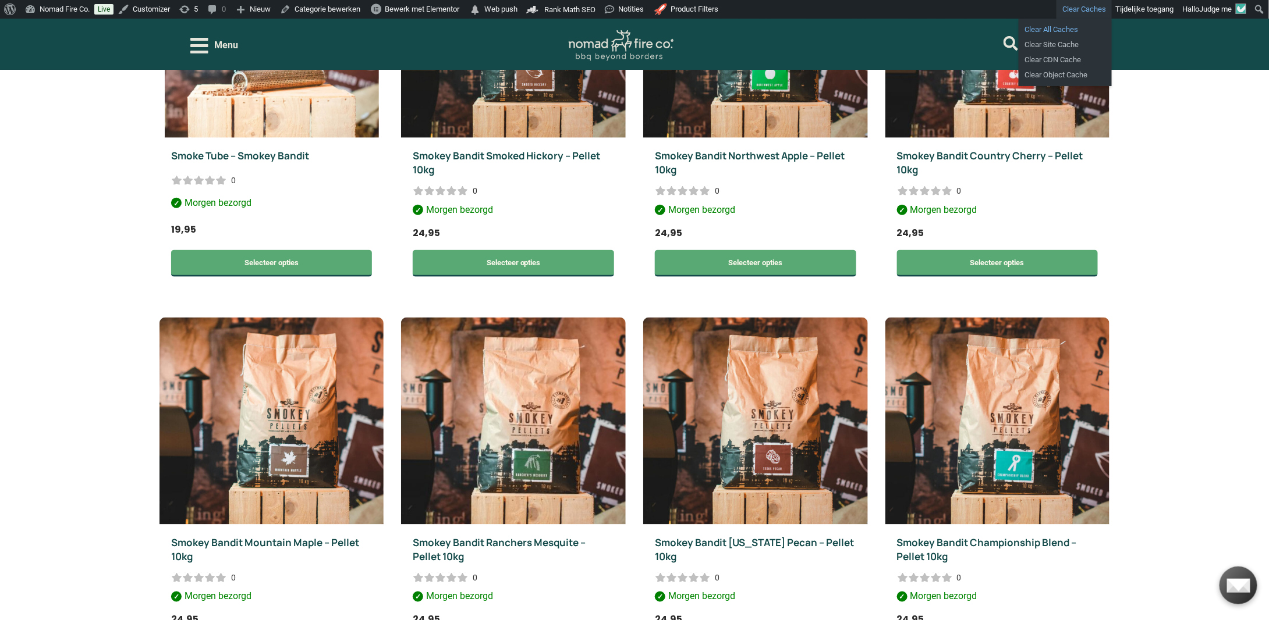
click at [1062, 27] on link "Clear All Caches" at bounding box center [1065, 29] width 93 height 15
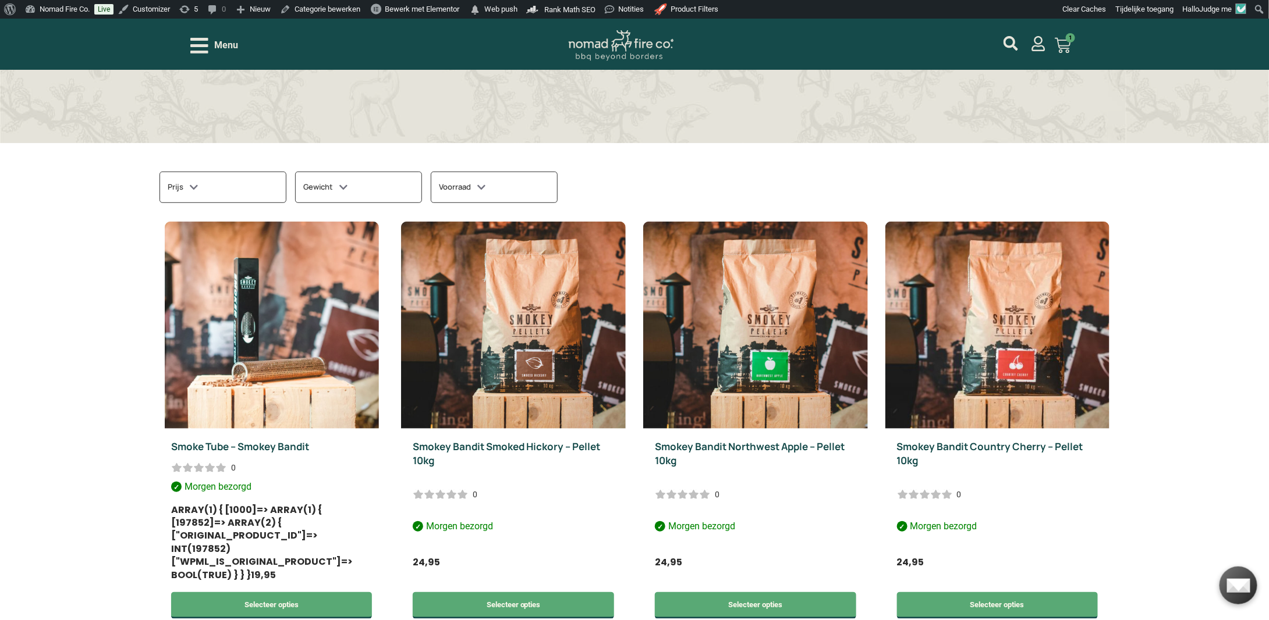
scroll to position [349, 0]
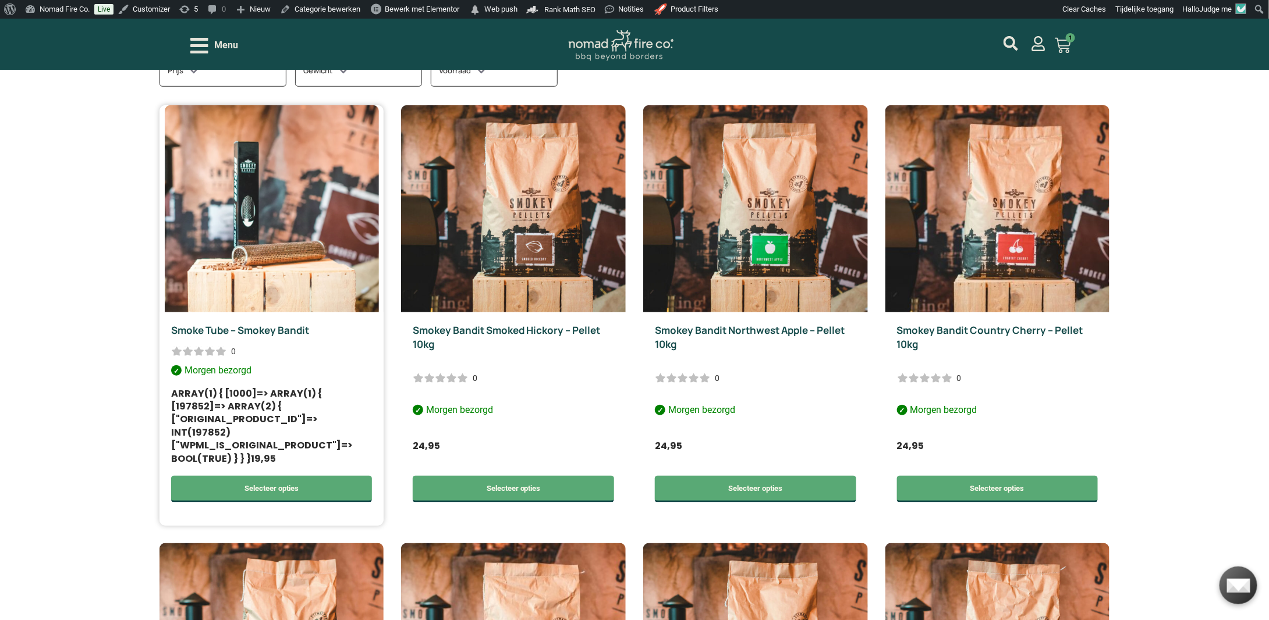
click at [287, 431] on p "array(1) { [1000]=> array(1) { [197852]=> array(2) { ["original_product_id"]=> …" at bounding box center [271, 427] width 201 height 78
copy p "wpml_is_original_product"
click at [253, 421] on p "array(1) { [1000]=> array(1) { [197852]=> array(2) { ["original_product_id"]=> …" at bounding box center [271, 427] width 201 height 78
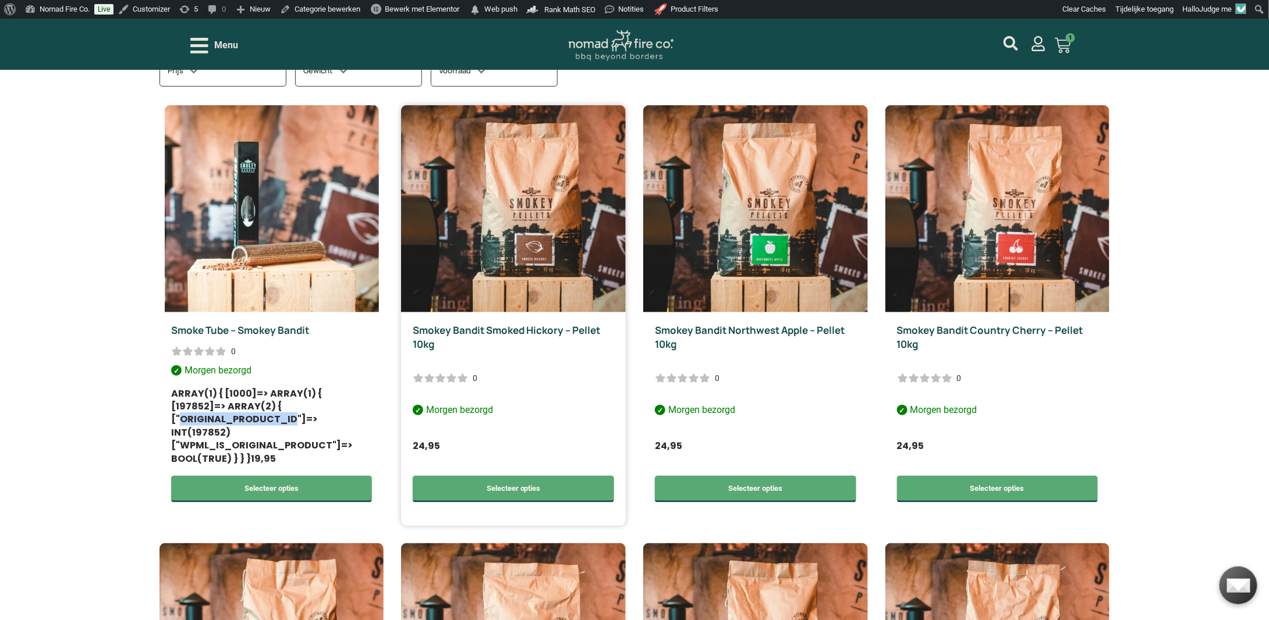
copy p "original_product_id"
click at [1081, 26] on link "Clear All Caches" at bounding box center [1065, 29] width 93 height 15
click at [1062, 31] on link "Clear All Caches" at bounding box center [1065, 29] width 93 height 15
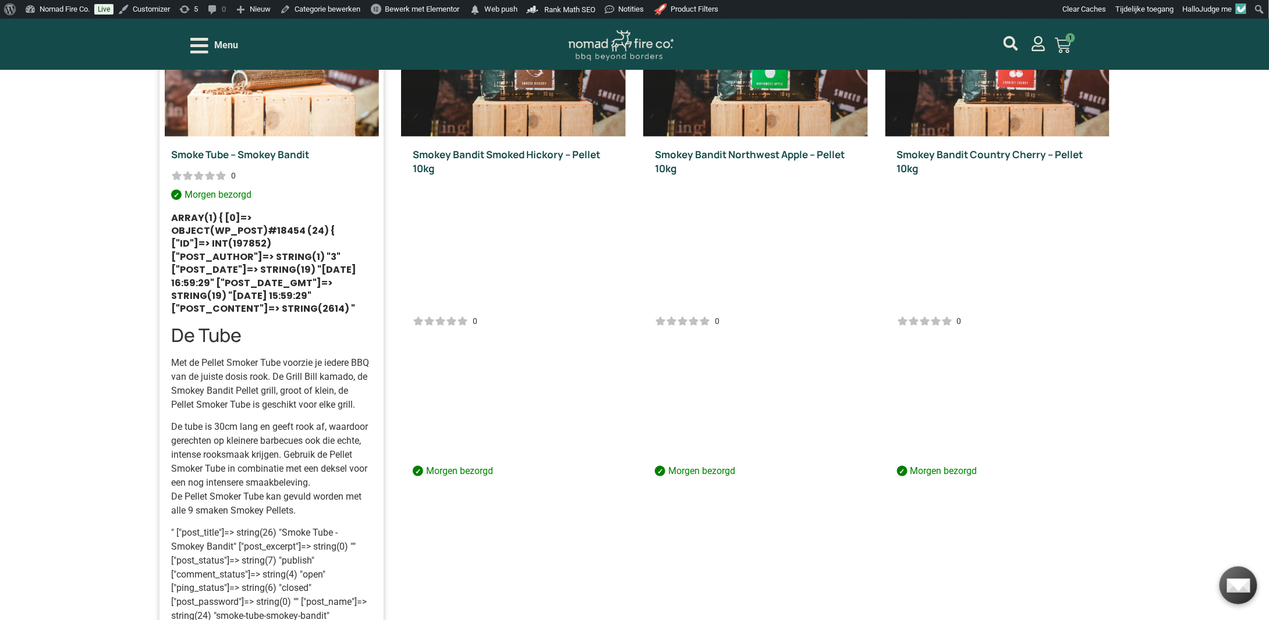
scroll to position [524, 0]
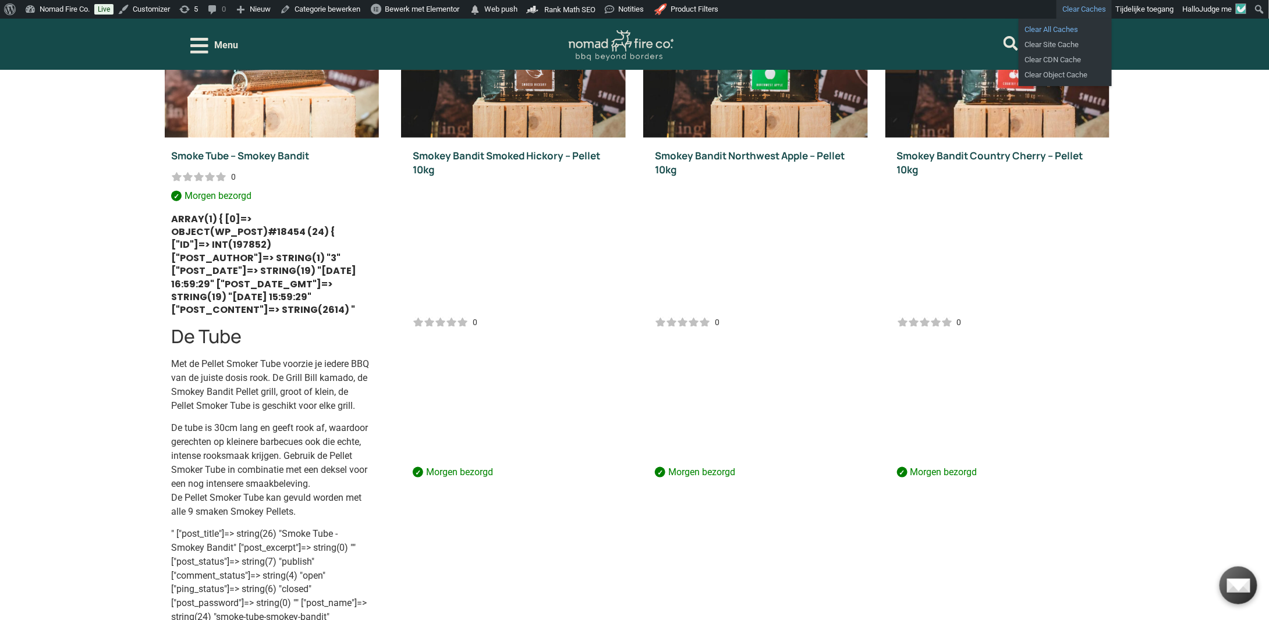
click at [1073, 26] on link "Clear All Caches" at bounding box center [1065, 29] width 93 height 15
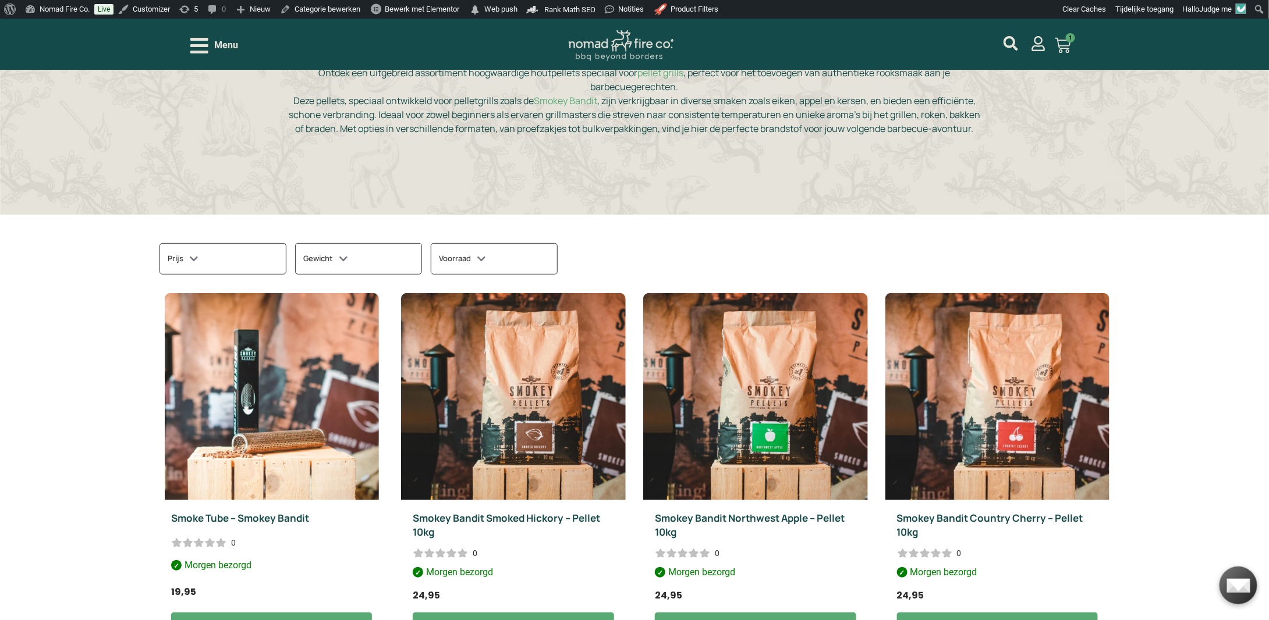
scroll to position [233, 0]
